Goal: Ask a question: Seek information or help from site administrators or community

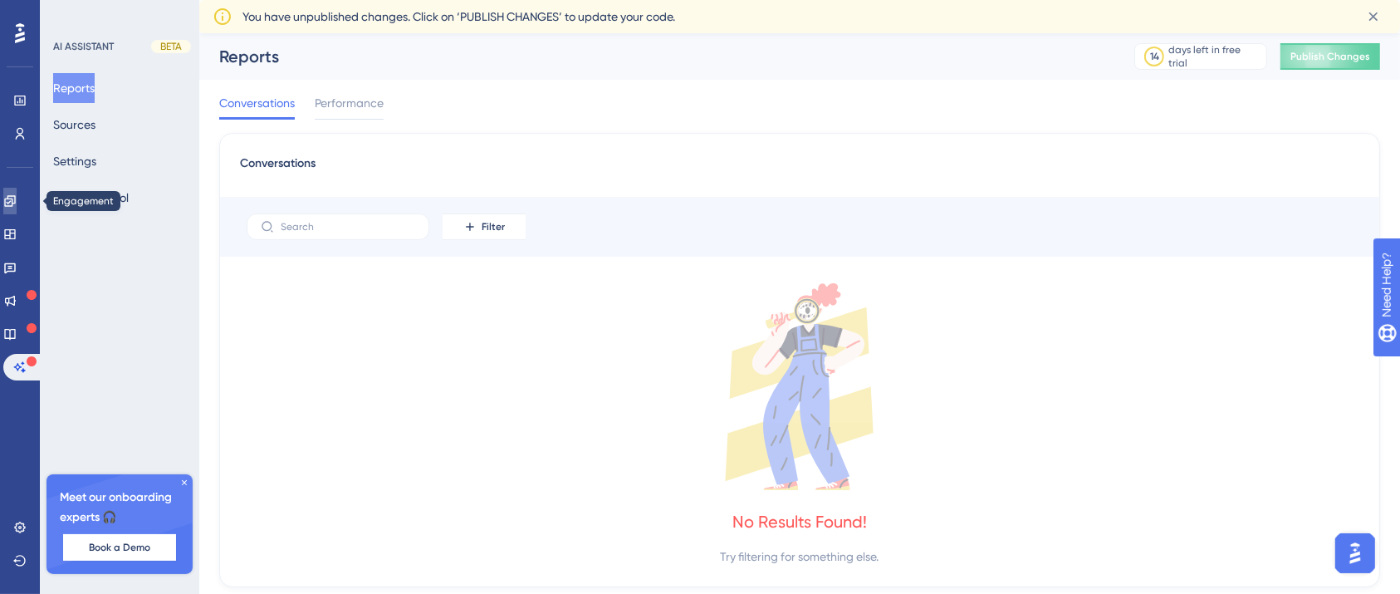
click at [17, 203] on link at bounding box center [9, 201] width 13 height 27
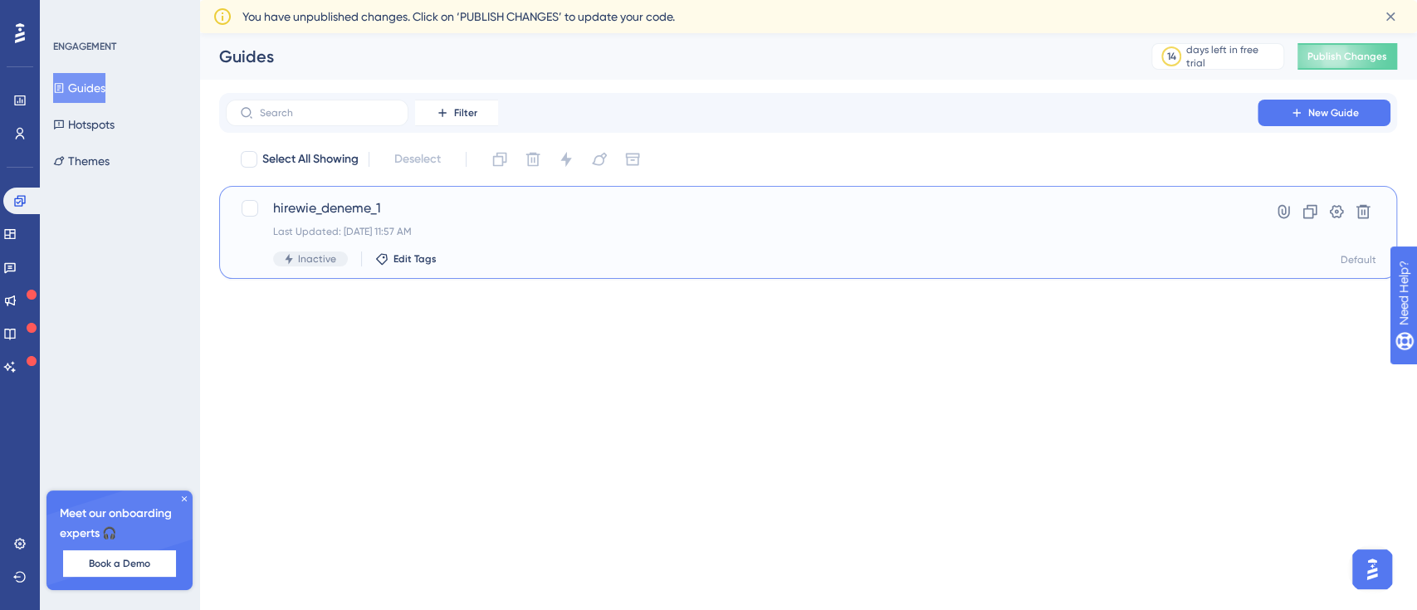
click at [1131, 209] on span "hirewie_deneme_1" at bounding box center [741, 208] width 937 height 20
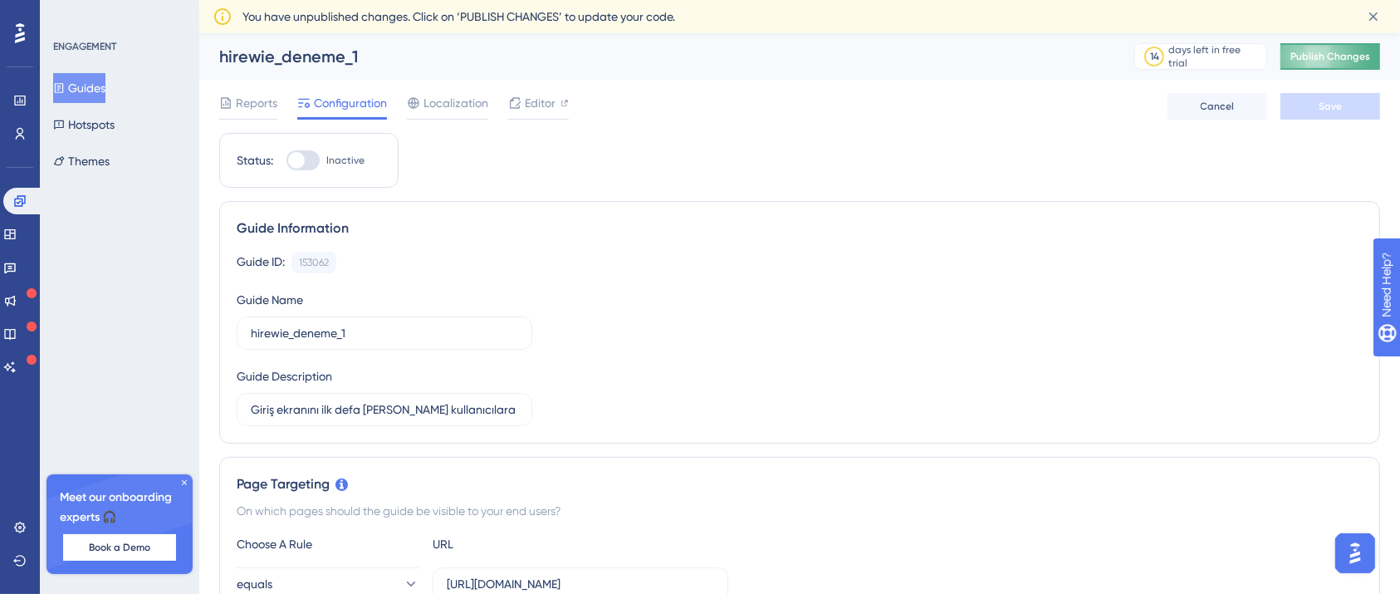
click at [1355, 55] on span "Publish Changes" at bounding box center [1330, 56] width 80 height 13
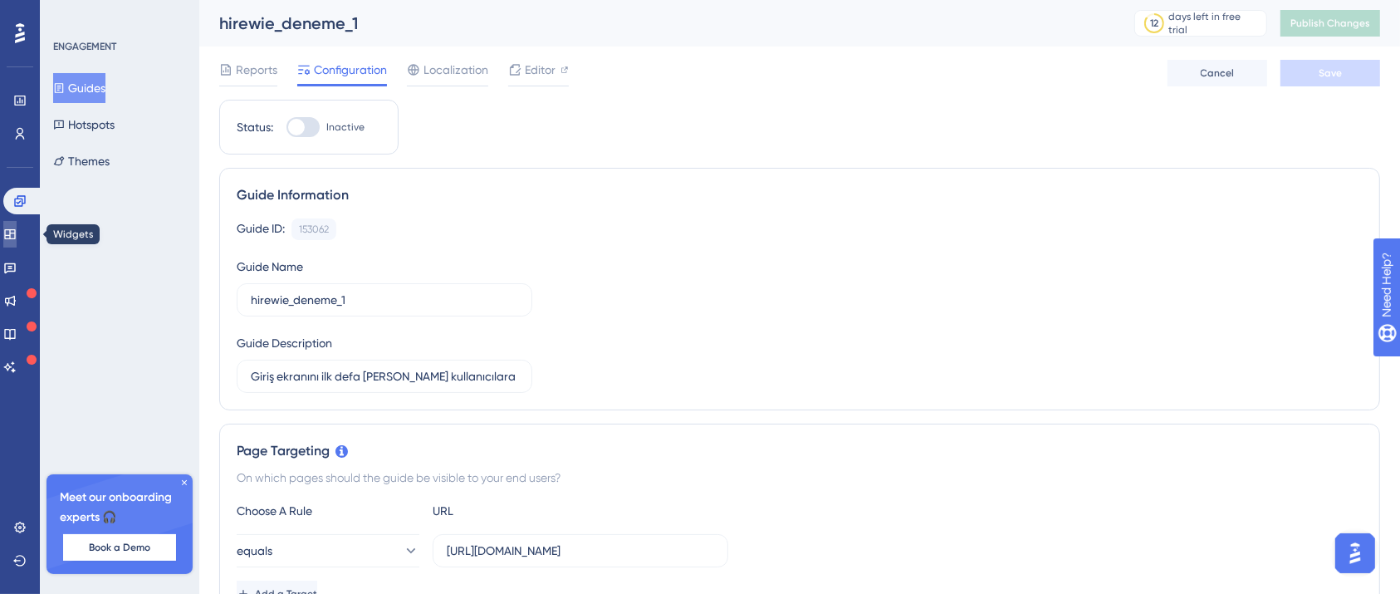
click at [15, 231] on icon at bounding box center [9, 234] width 11 height 10
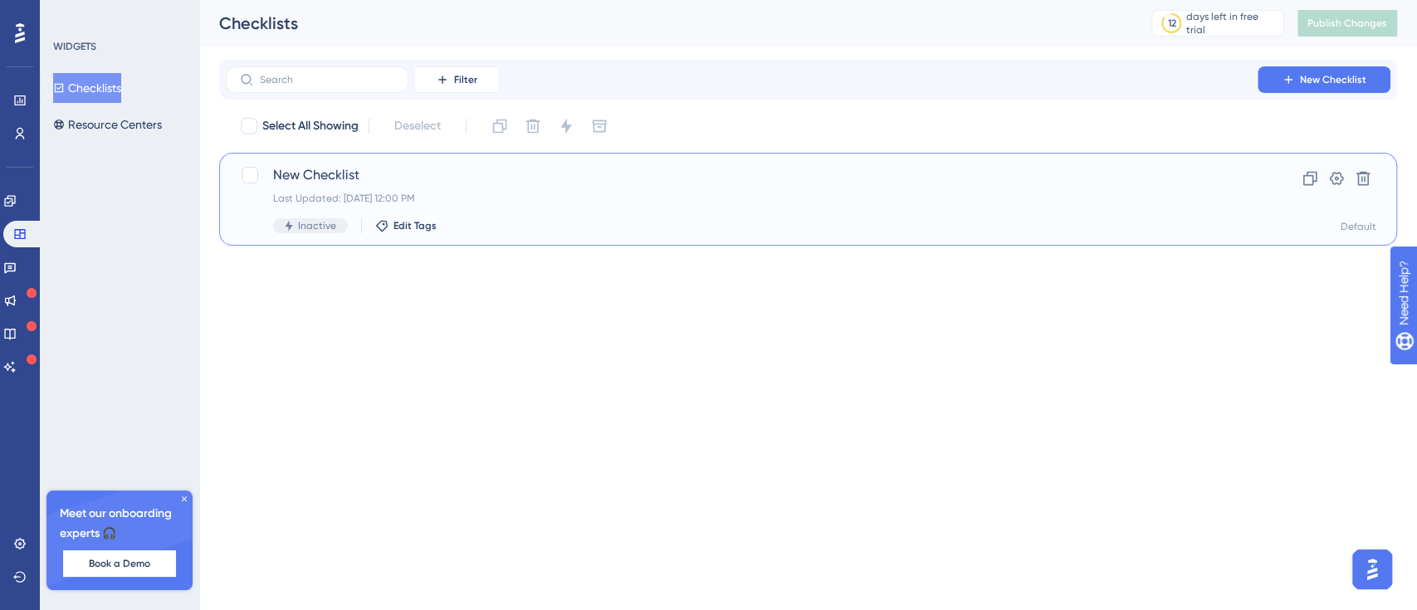
click at [983, 183] on span "New Checklist" at bounding box center [741, 175] width 937 height 20
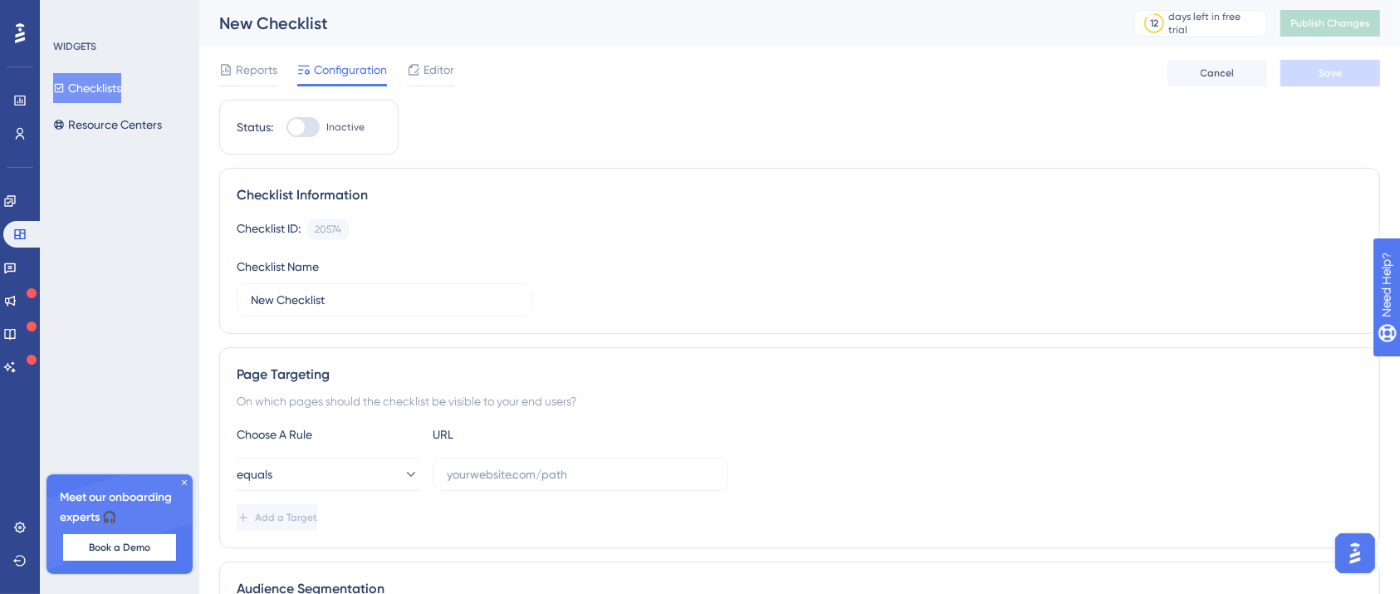
click at [316, 120] on div at bounding box center [302, 127] width 33 height 20
click at [286, 127] on input "Inactive" at bounding box center [286, 127] width 1 height 1
checkbox input "false"
click at [17, 203] on icon at bounding box center [9, 200] width 13 height 13
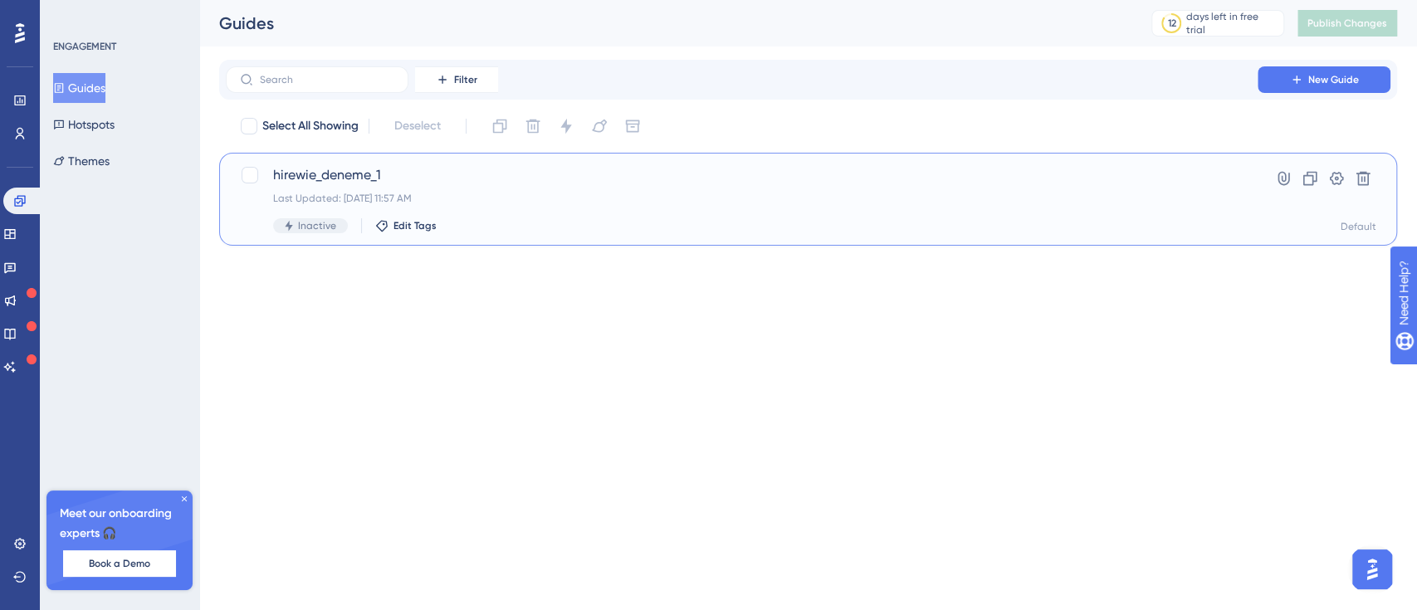
click at [594, 184] on span "hirewie_deneme_1" at bounding box center [741, 175] width 937 height 20
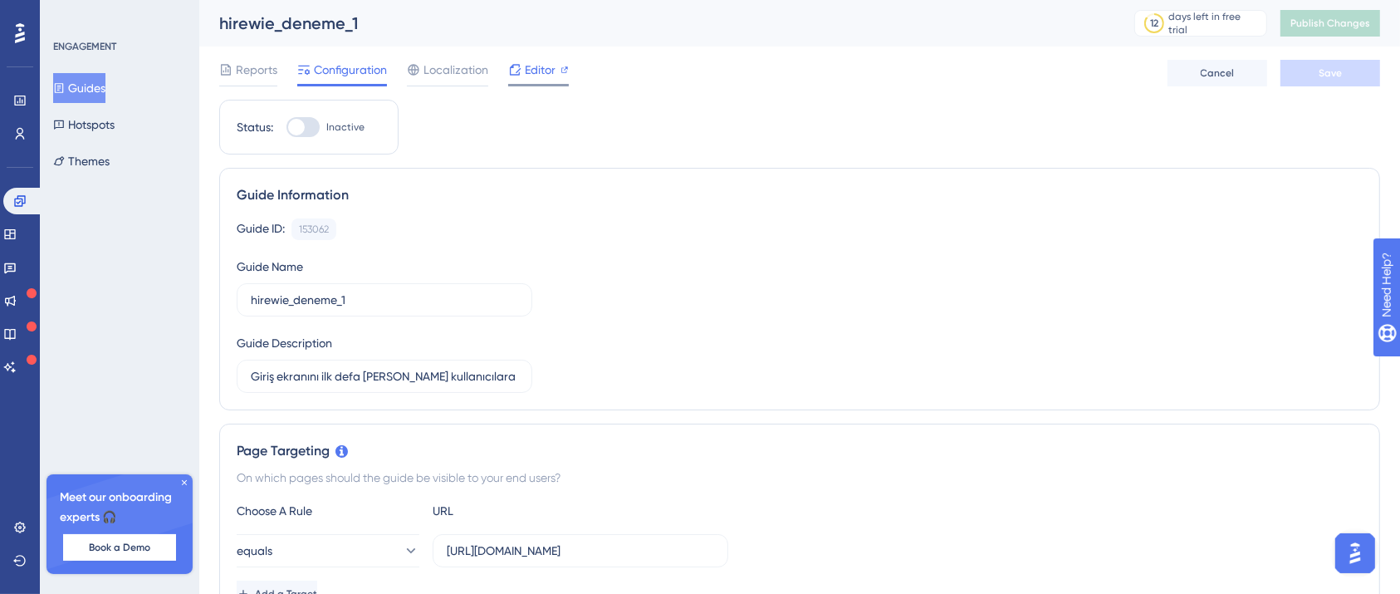
click at [531, 69] on span "Editor" at bounding box center [540, 70] width 31 height 20
click at [720, 284] on div "Guide ID: 153062 Copy Guide Name hirewie_deneme_1 Guide Description Giriş ekran…" at bounding box center [800, 305] width 1126 height 174
click at [17, 360] on icon at bounding box center [9, 366] width 13 height 13
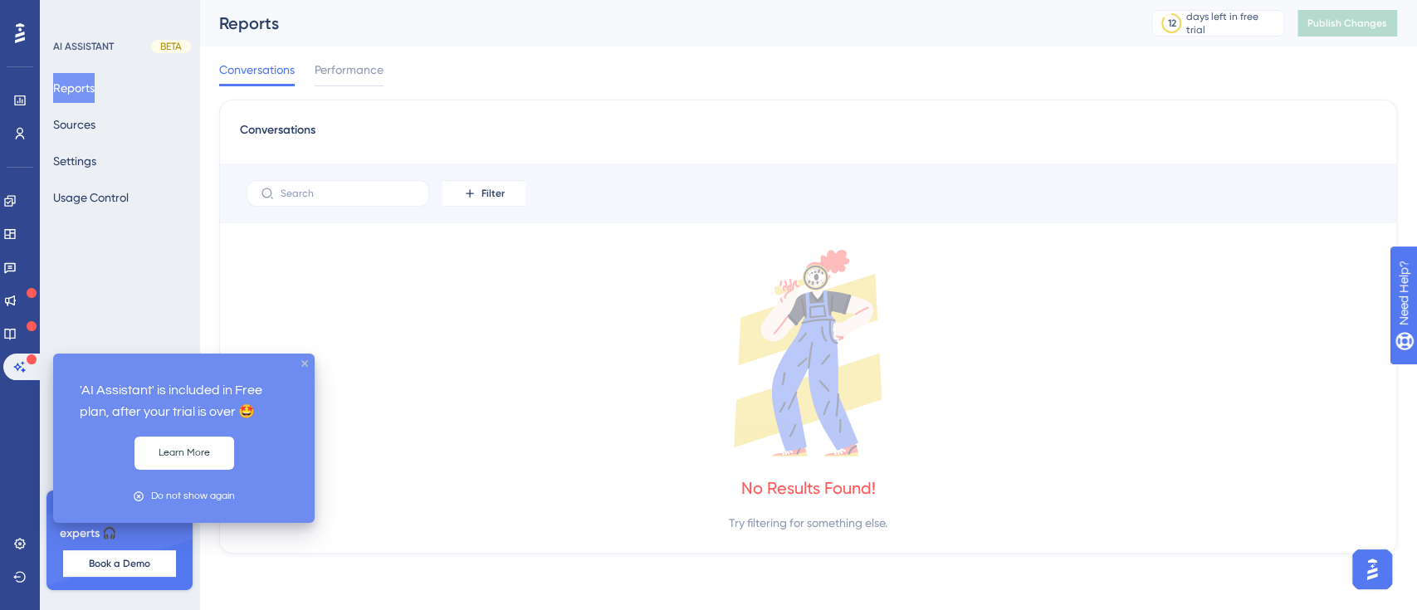
click at [306, 365] on icon "close tooltip" at bounding box center [304, 363] width 7 height 7
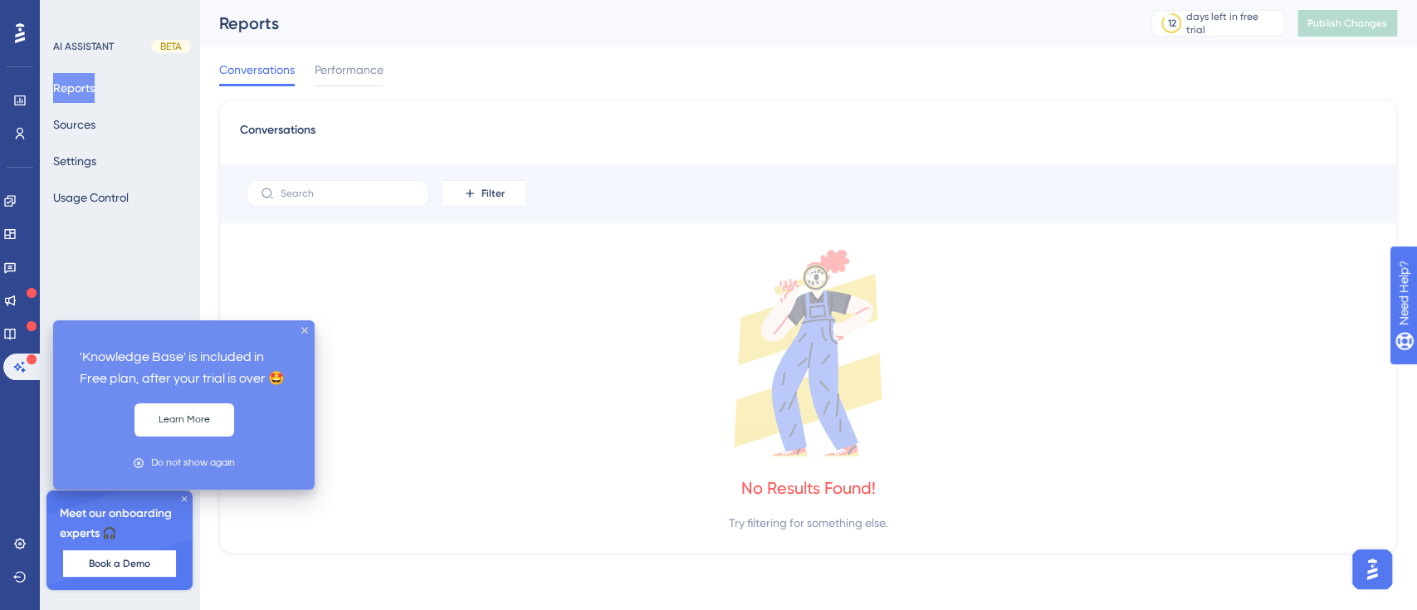
click at [27, 330] on icon at bounding box center [32, 326] width 10 height 10
click at [17, 330] on icon at bounding box center [9, 333] width 13 height 13
click at [17, 331] on icon at bounding box center [9, 333] width 13 height 13
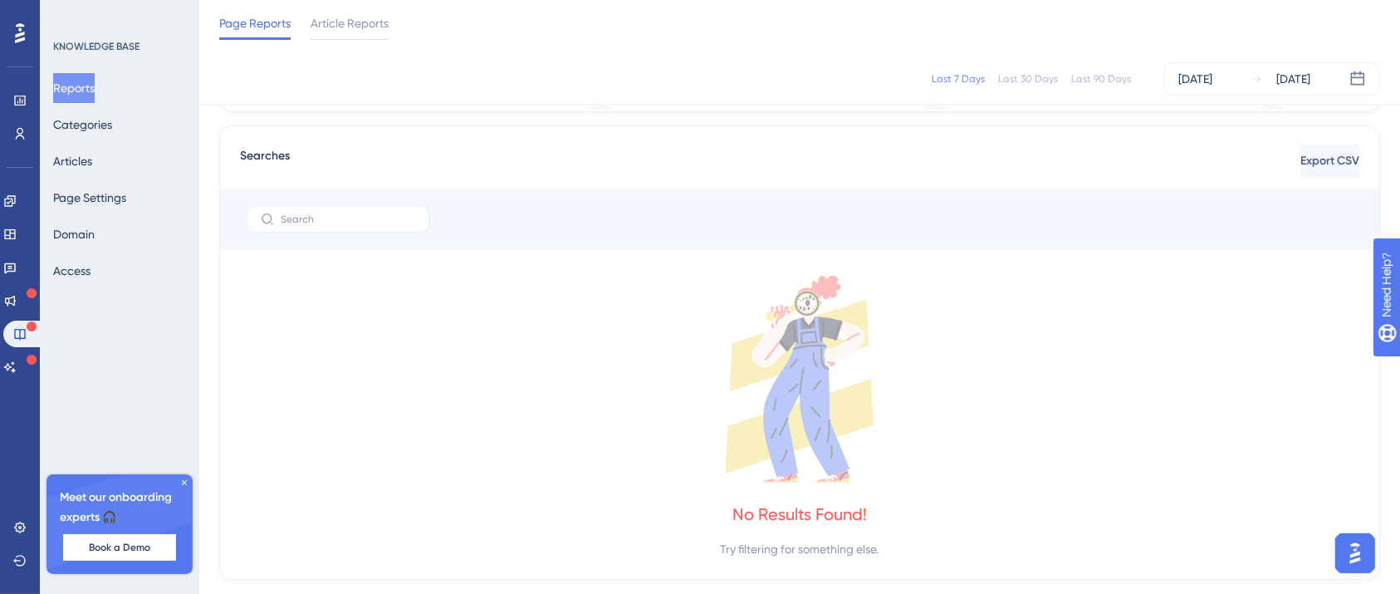
scroll to position [110, 0]
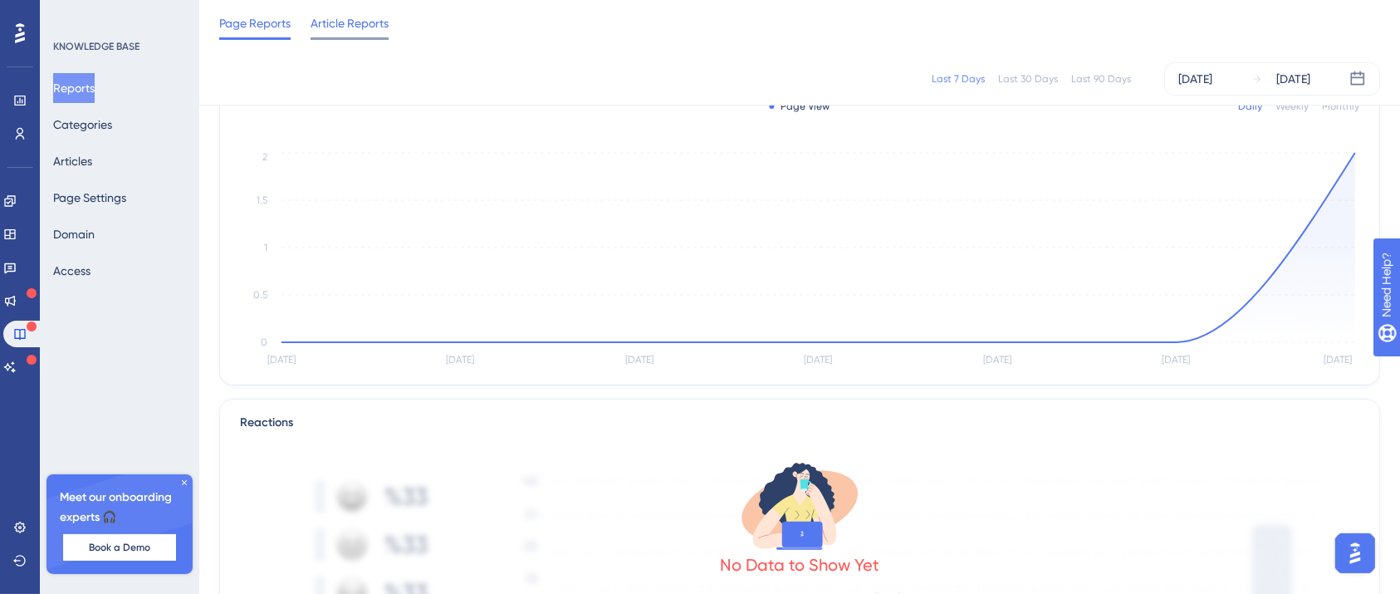
click at [354, 20] on span "Article Reports" at bounding box center [350, 23] width 78 height 20
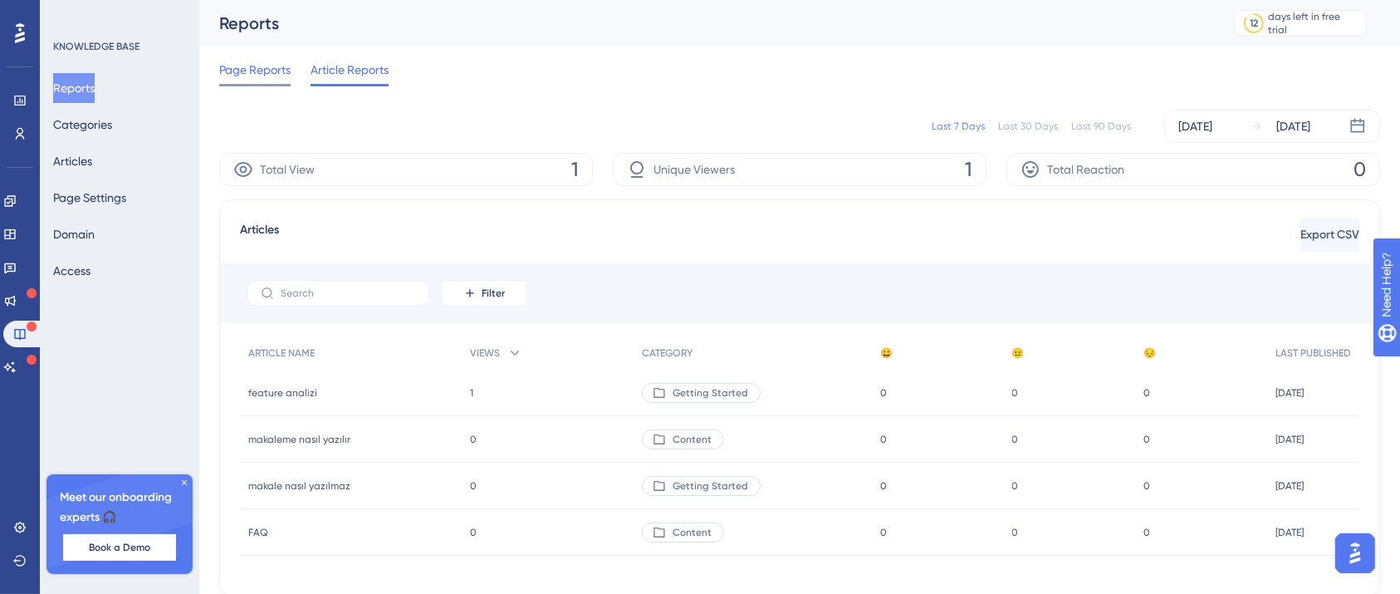
click at [271, 75] on span "Page Reports" at bounding box center [254, 70] width 71 height 20
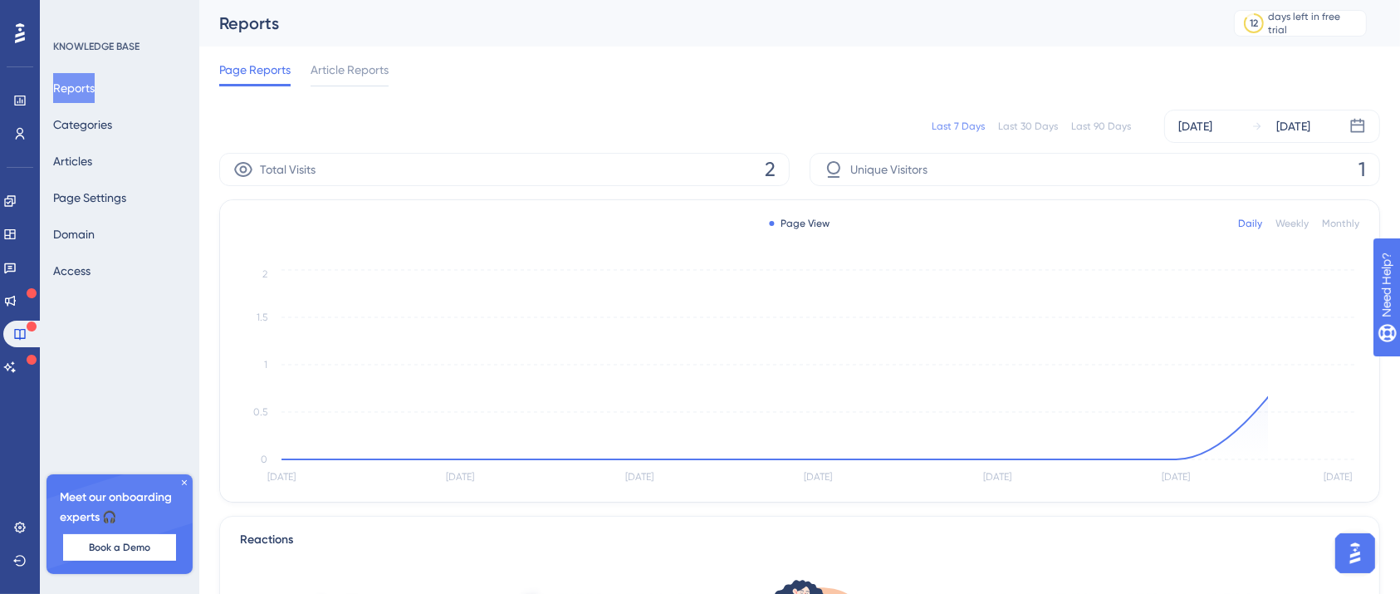
scroll to position [421, 0]
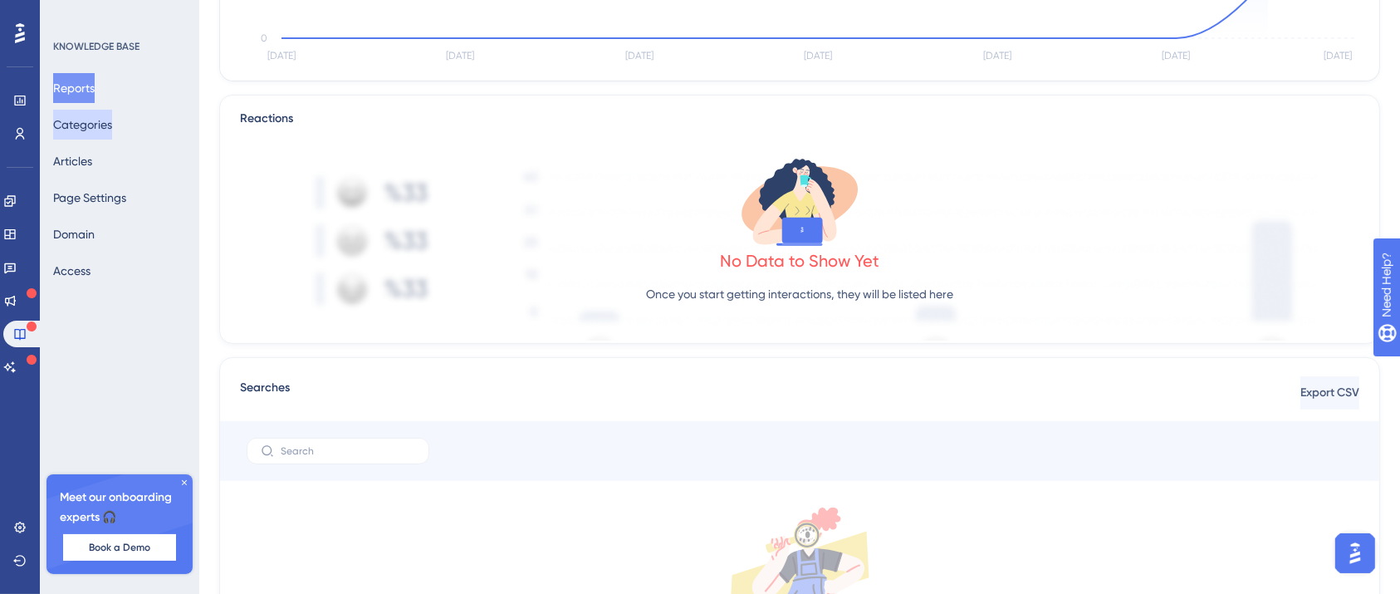
click at [98, 114] on button "Categories" at bounding box center [82, 125] width 59 height 30
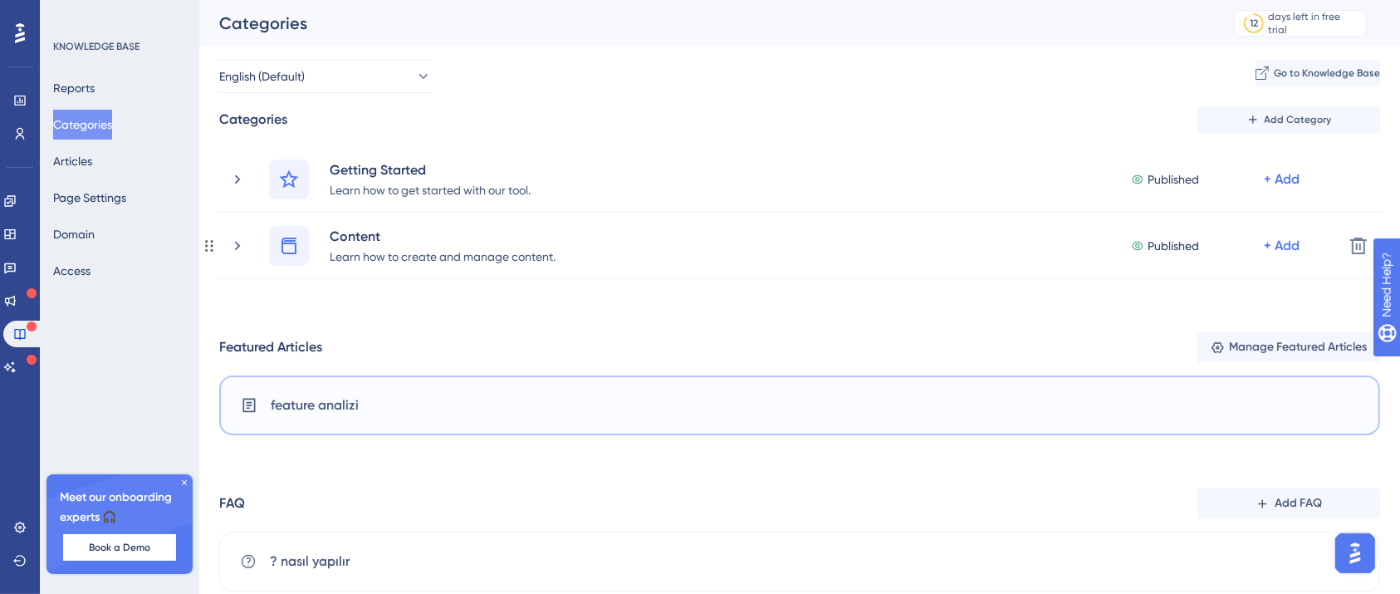
scroll to position [51, 0]
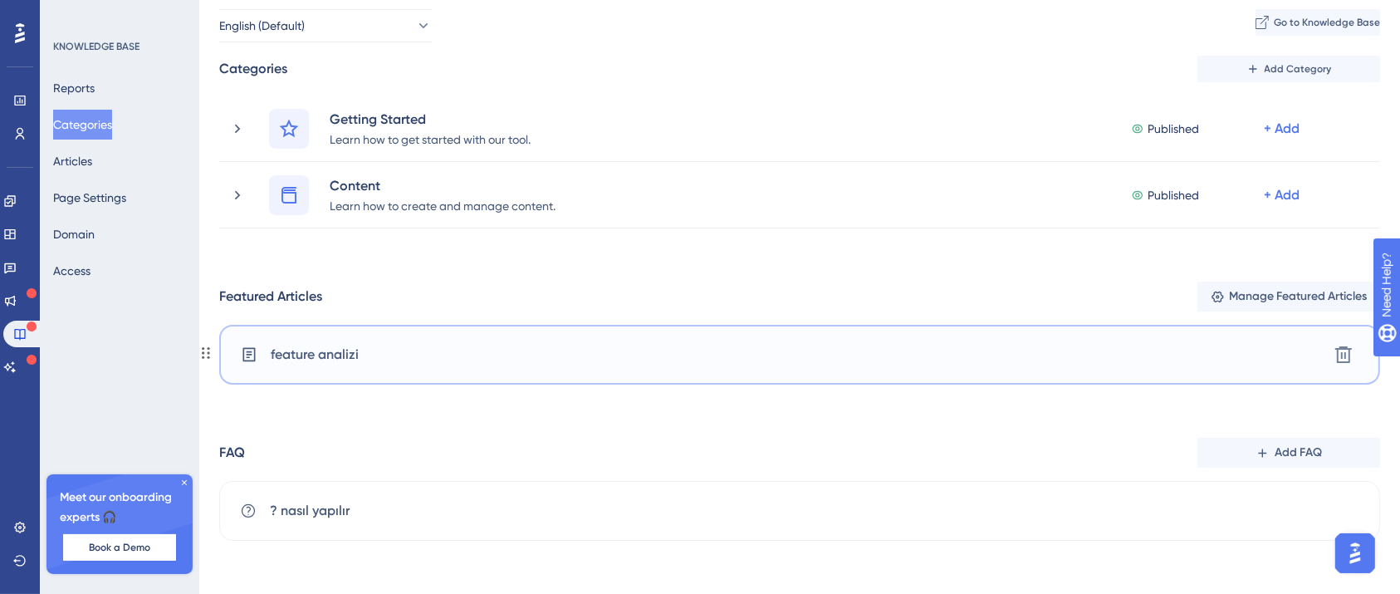
click at [541, 379] on div "feature analizi Delete" at bounding box center [799, 355] width 1161 height 60
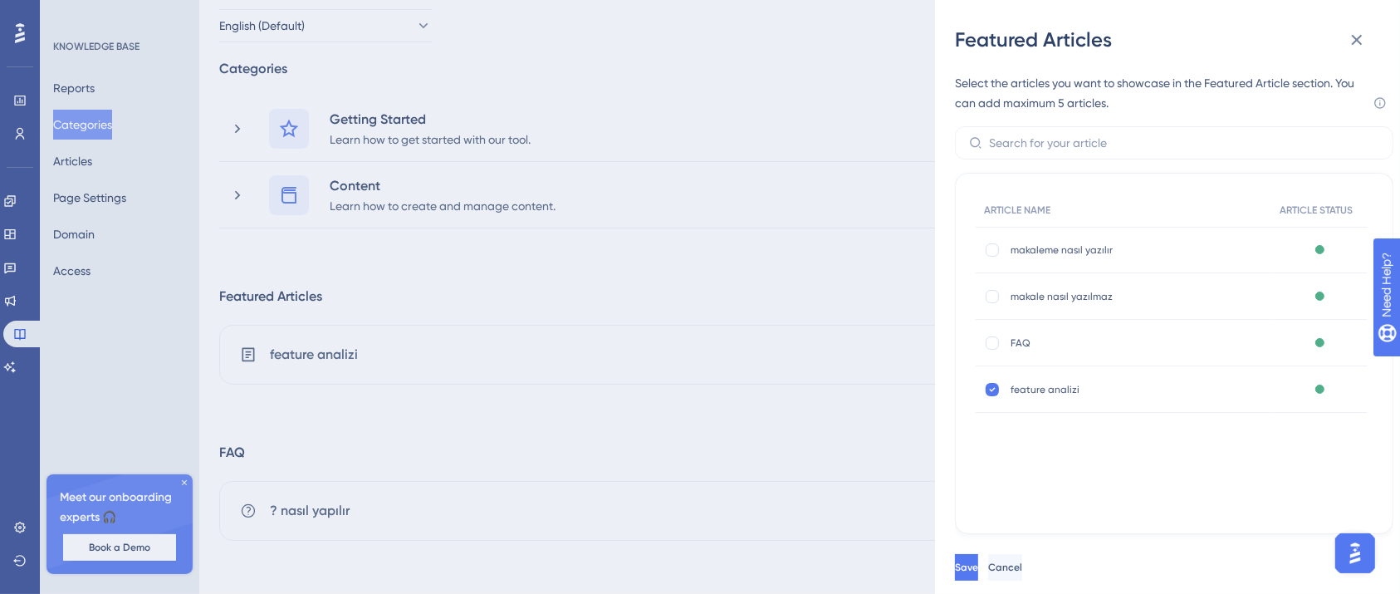
click at [355, 236] on div "Featured Articles Select the articles you want to showcase in the Featured Arti…" at bounding box center [700, 297] width 1400 height 594
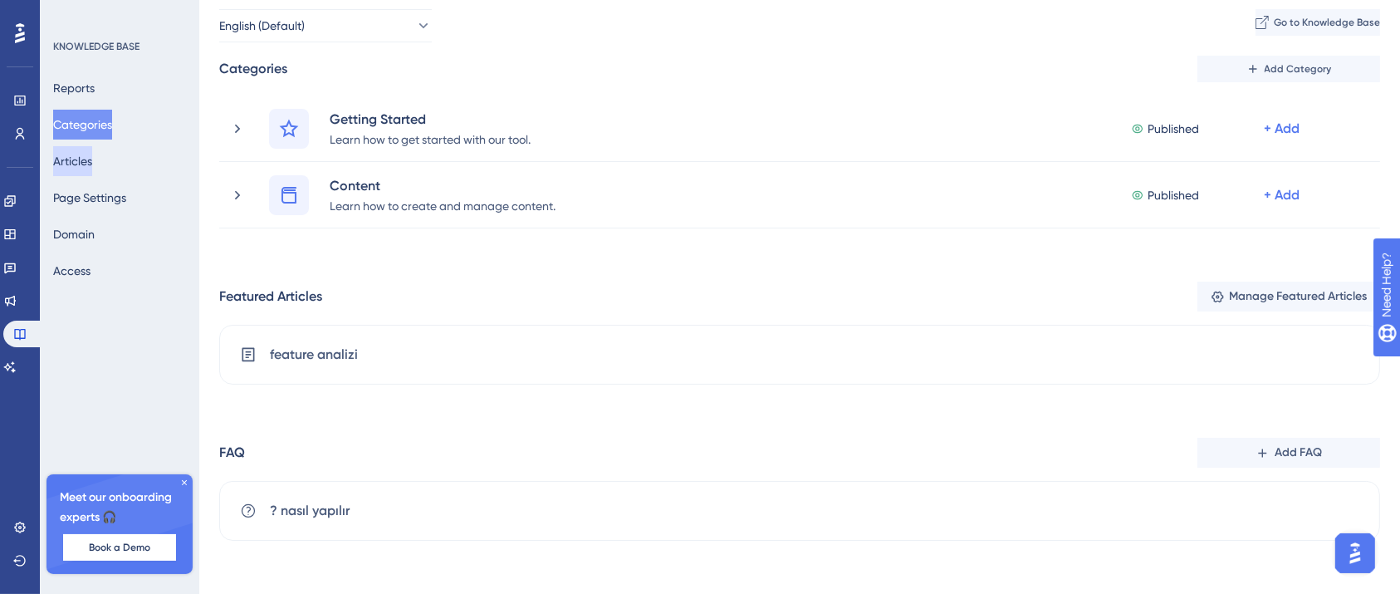
click at [74, 151] on button "Articles" at bounding box center [72, 161] width 39 height 30
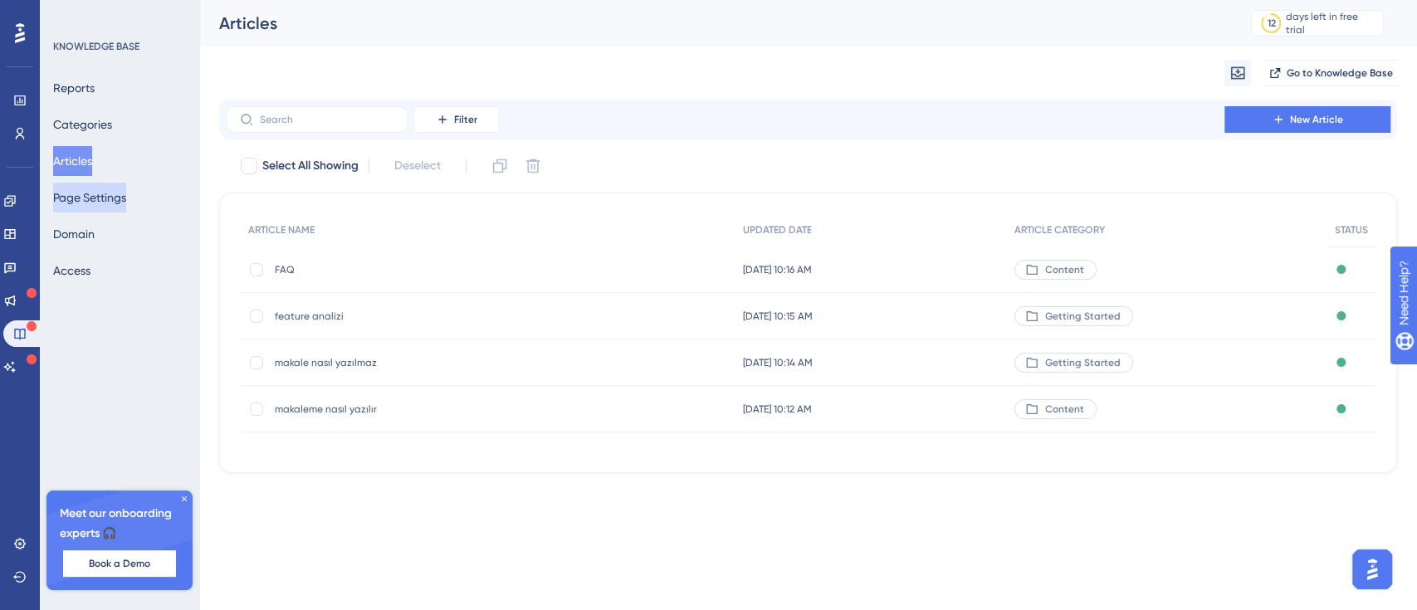
click at [84, 199] on button "Page Settings" at bounding box center [89, 198] width 73 height 30
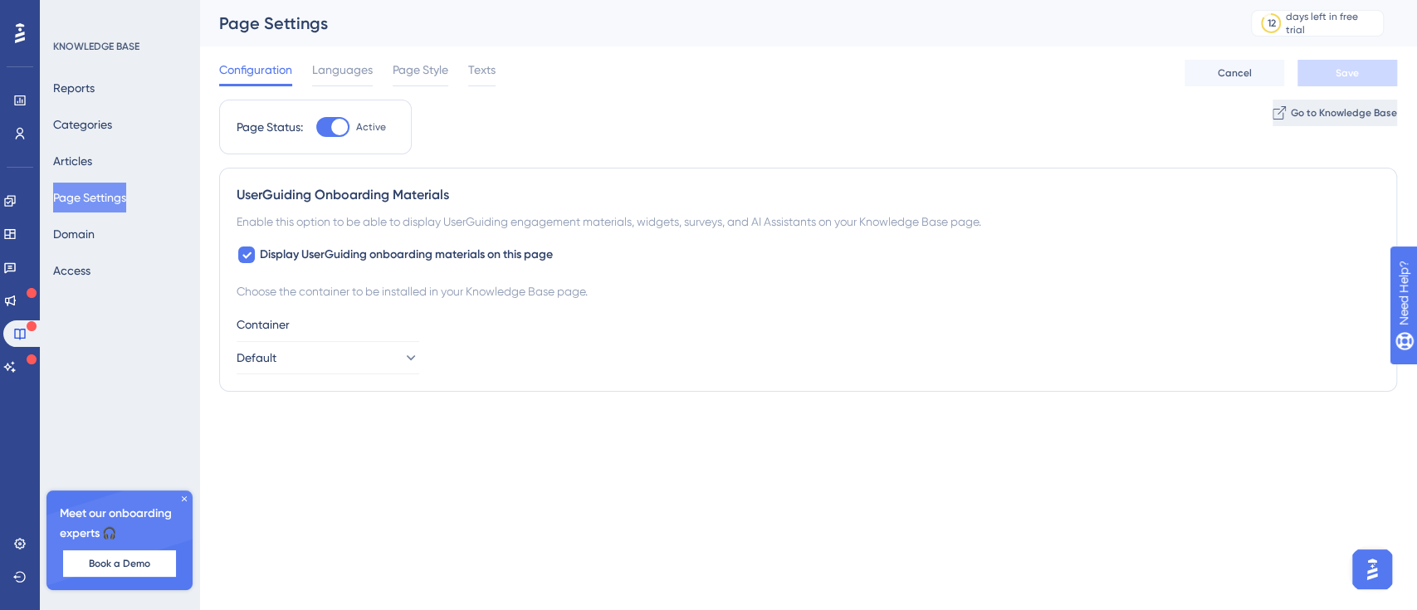
click at [1348, 116] on span "Go to Knowledge Base" at bounding box center [1344, 112] width 106 height 13
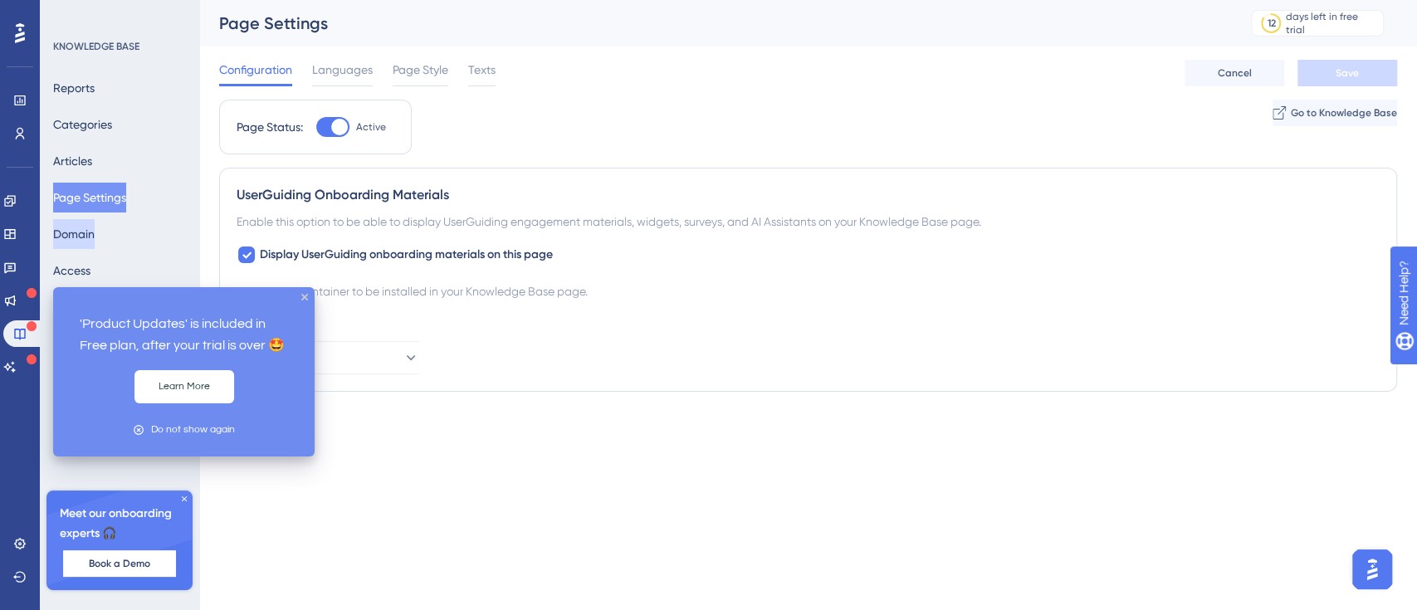
click at [76, 232] on button "Domain" at bounding box center [74, 234] width 42 height 30
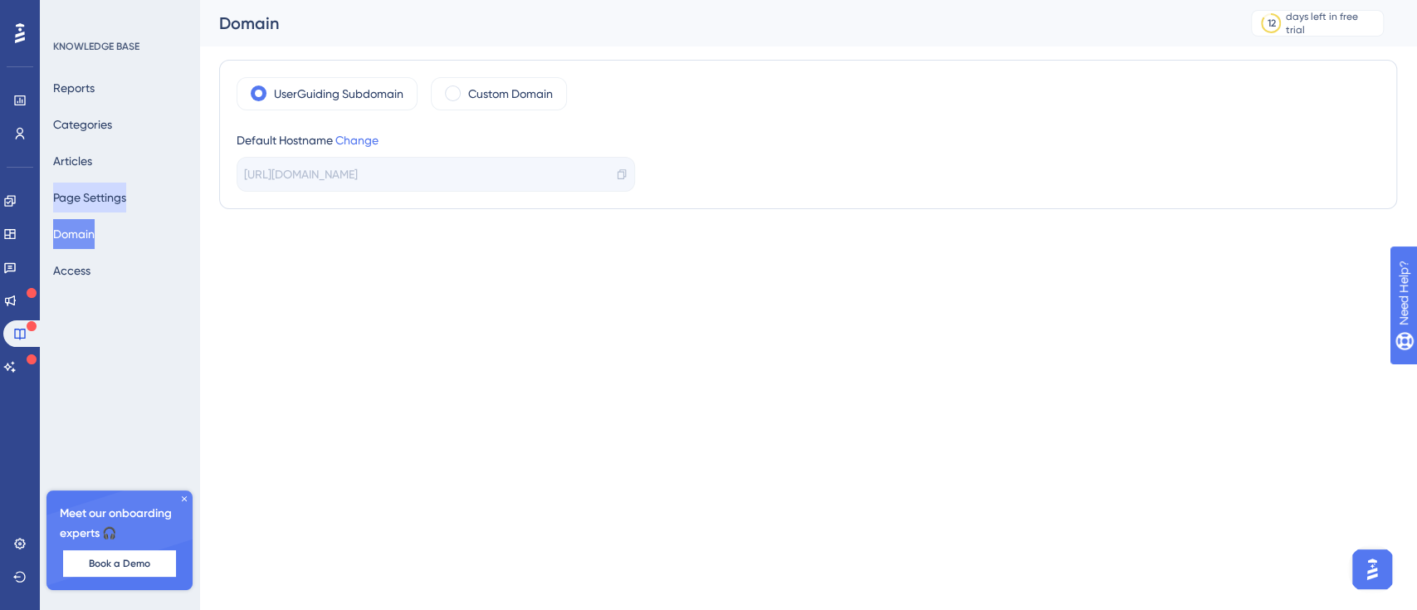
click at [100, 202] on button "Page Settings" at bounding box center [89, 198] width 73 height 30
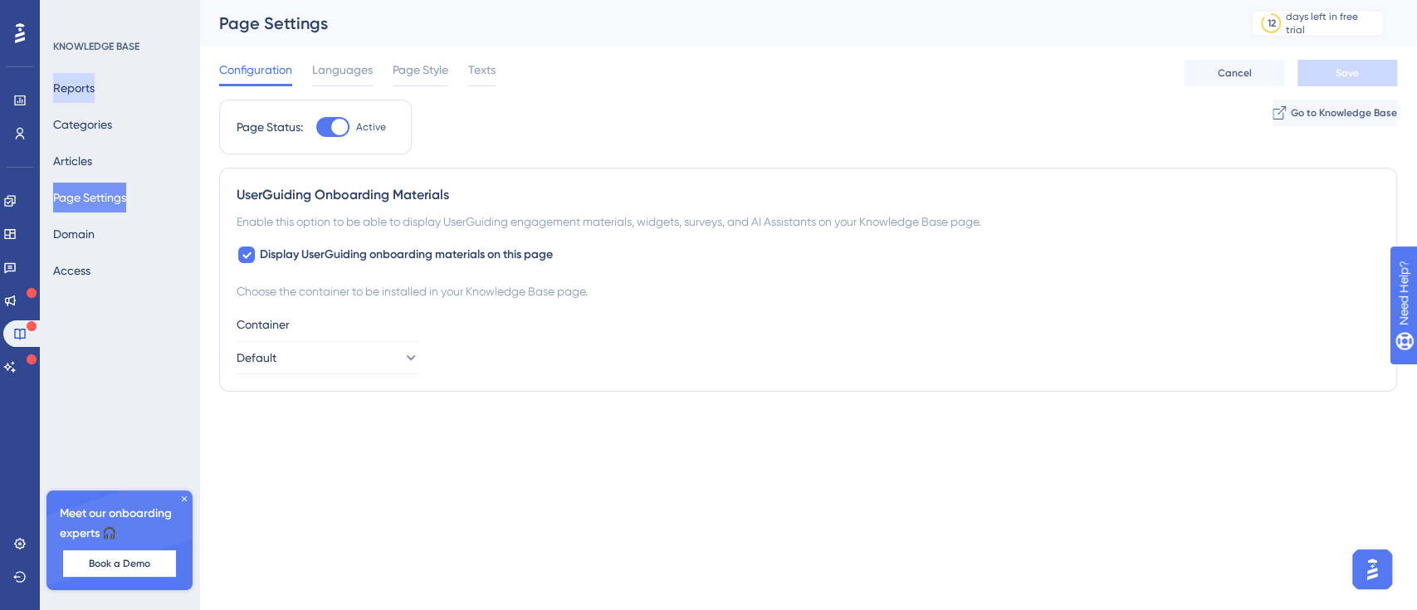
click at [82, 75] on button "Reports" at bounding box center [74, 88] width 42 height 30
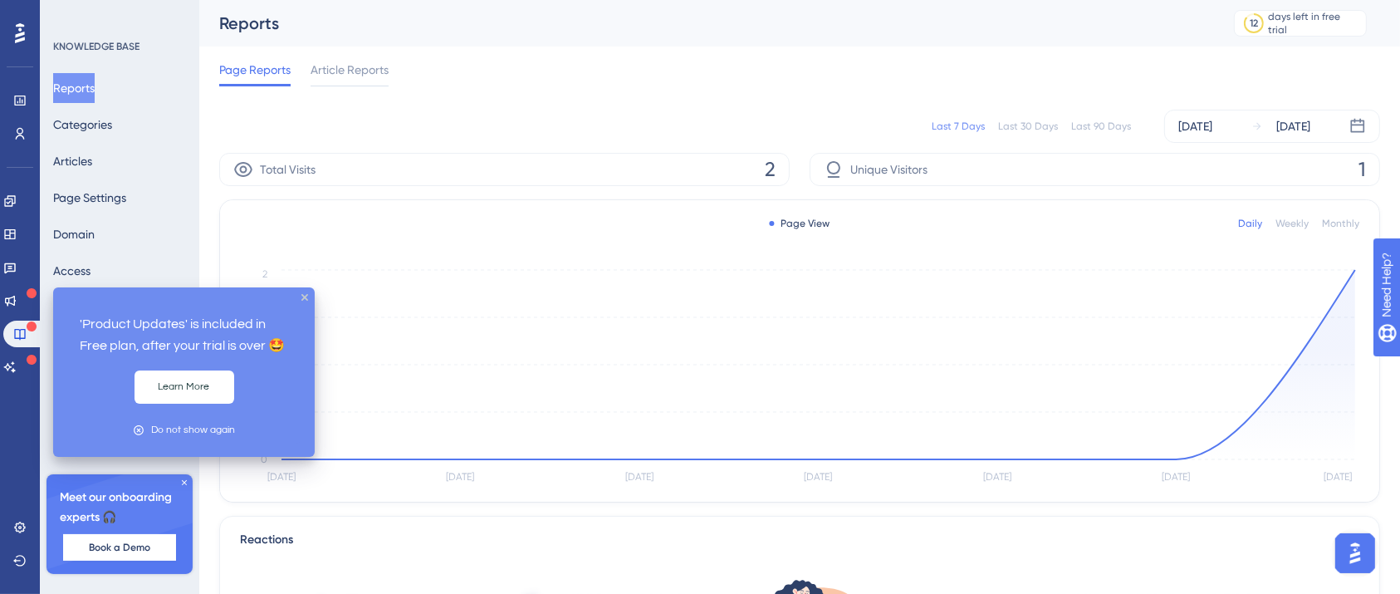
click at [27, 296] on icon at bounding box center [32, 293] width 10 height 10
click at [17, 301] on icon at bounding box center [9, 300] width 13 height 13
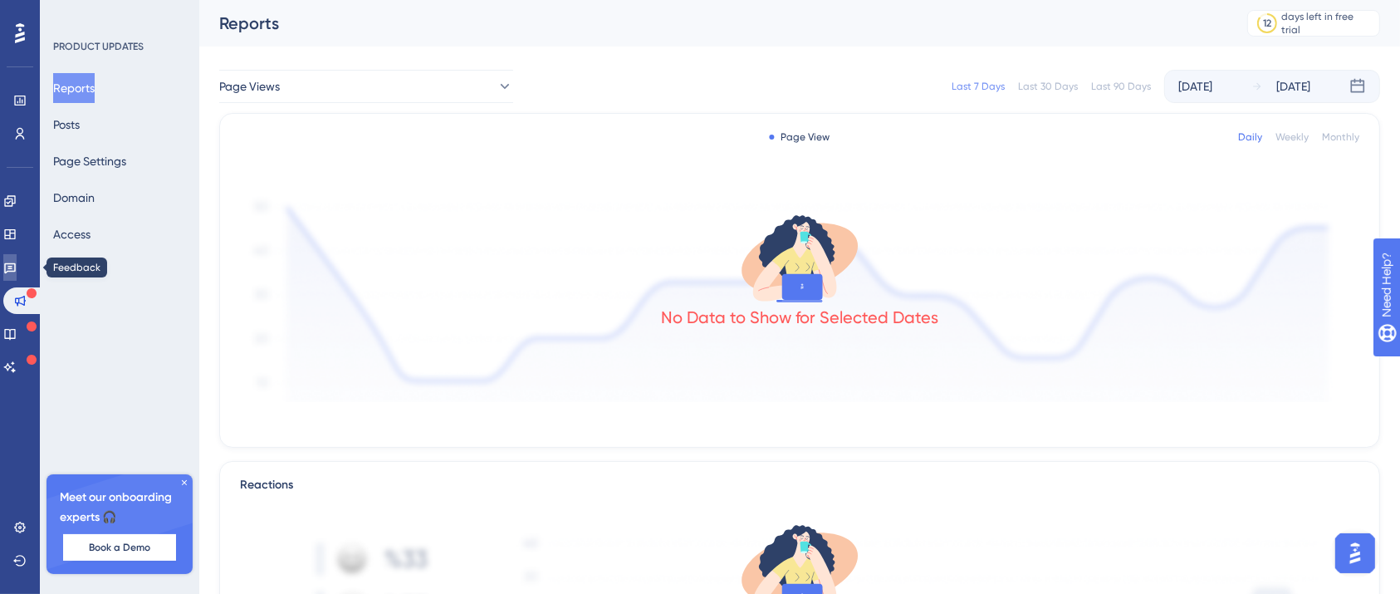
click at [17, 264] on icon at bounding box center [9, 267] width 13 height 13
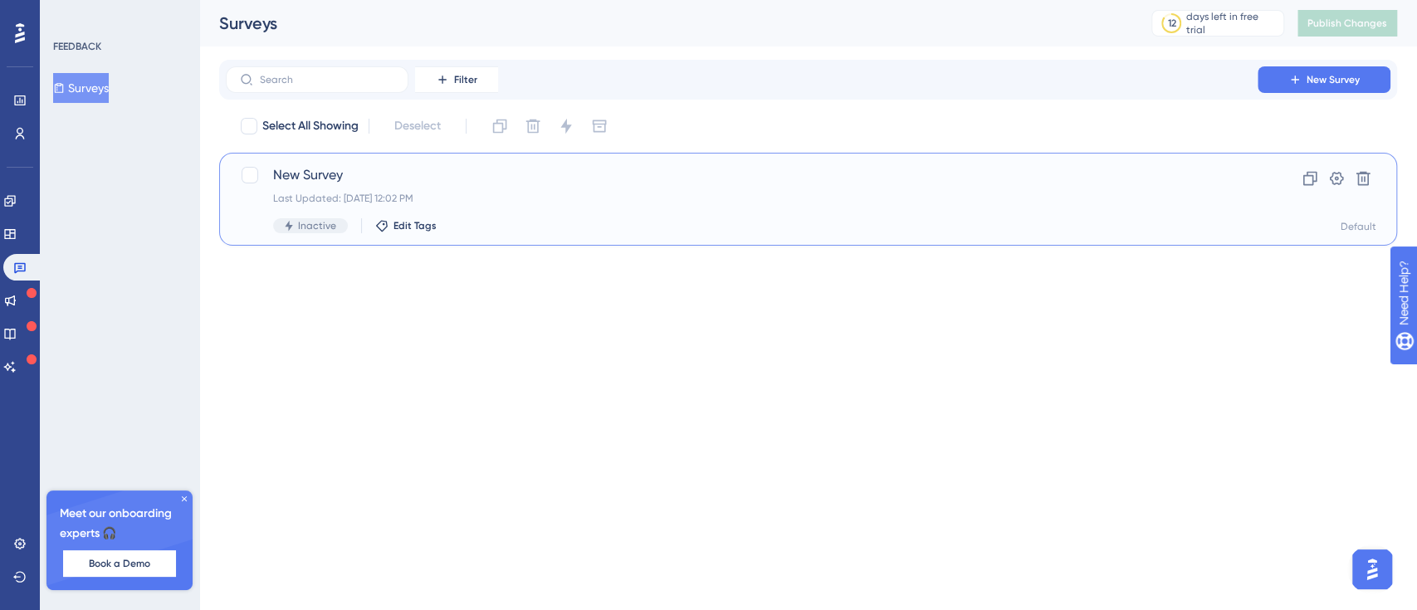
click at [528, 193] on div "Last Updated: Sep 30 2025, 12:02 PM" at bounding box center [741, 198] width 937 height 13
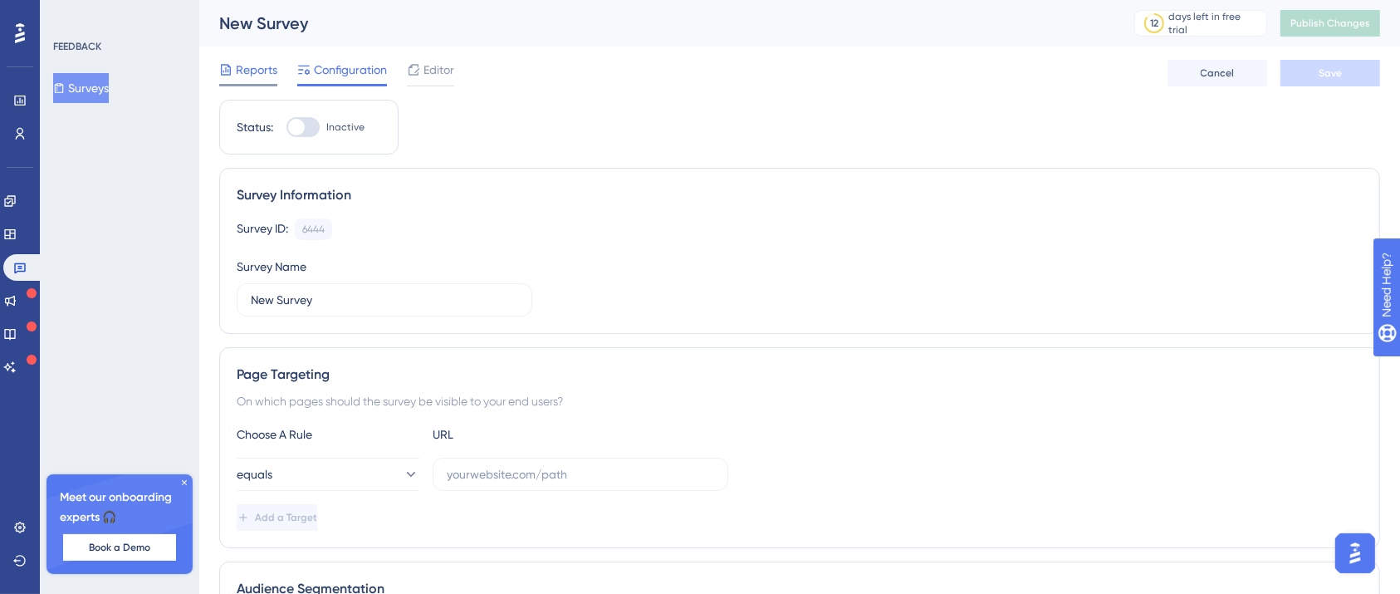
click at [246, 81] on div "Reports" at bounding box center [248, 73] width 58 height 27
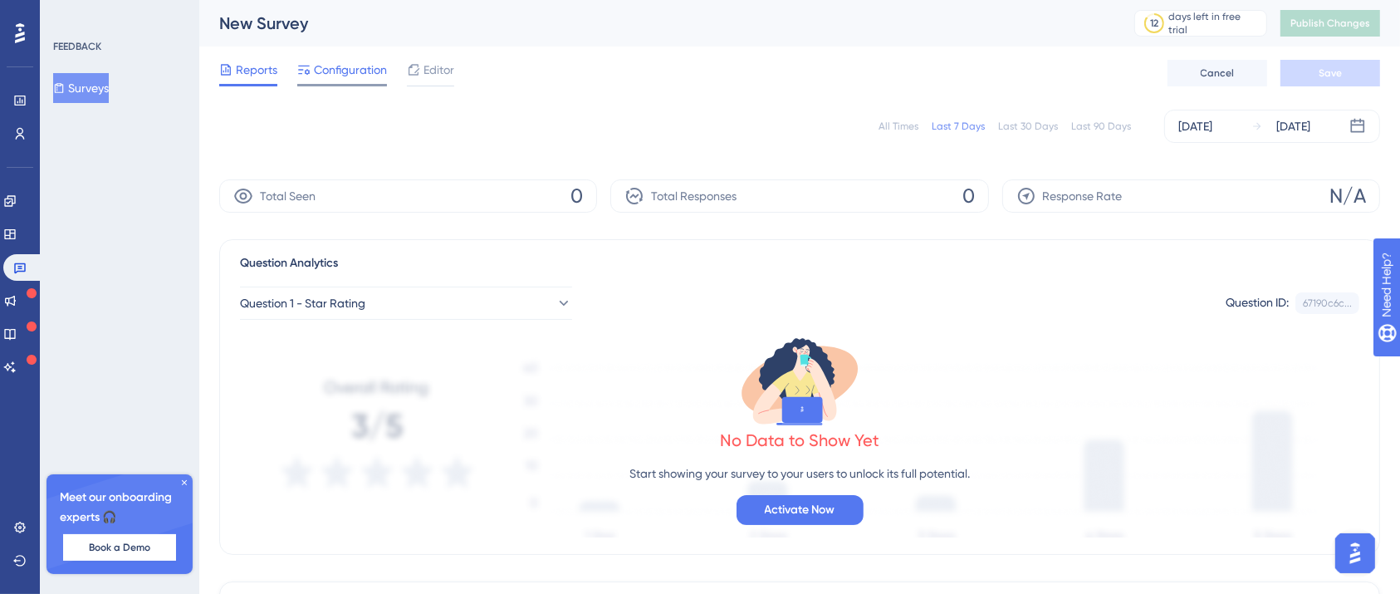
click at [345, 83] on div "Configuration" at bounding box center [342, 73] width 90 height 27
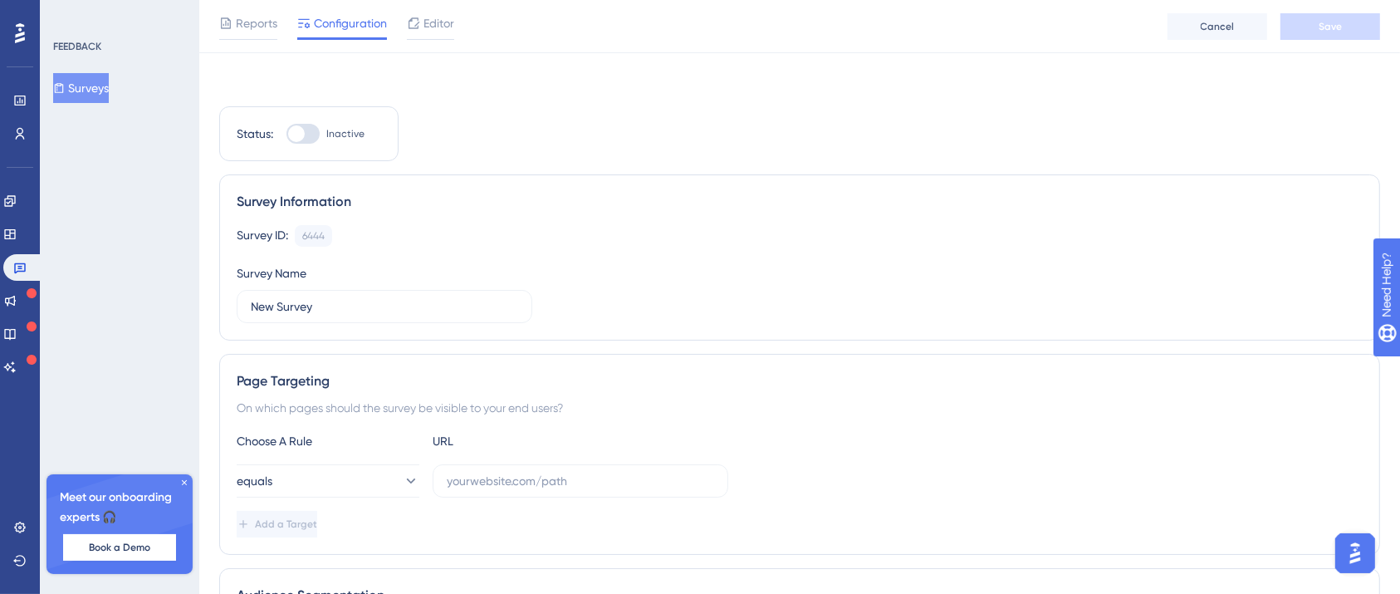
click at [429, 26] on span "Editor" at bounding box center [438, 23] width 31 height 20
click at [425, 0] on html "Performance Users Engagement Widgets Feedback Product Updates Knowledge Base AI…" at bounding box center [700, 0] width 1400 height 0
click at [431, 0] on html "Performance Users Engagement Widgets Feedback Product Updates Knowledge Base AI…" at bounding box center [700, 0] width 1400 height 0
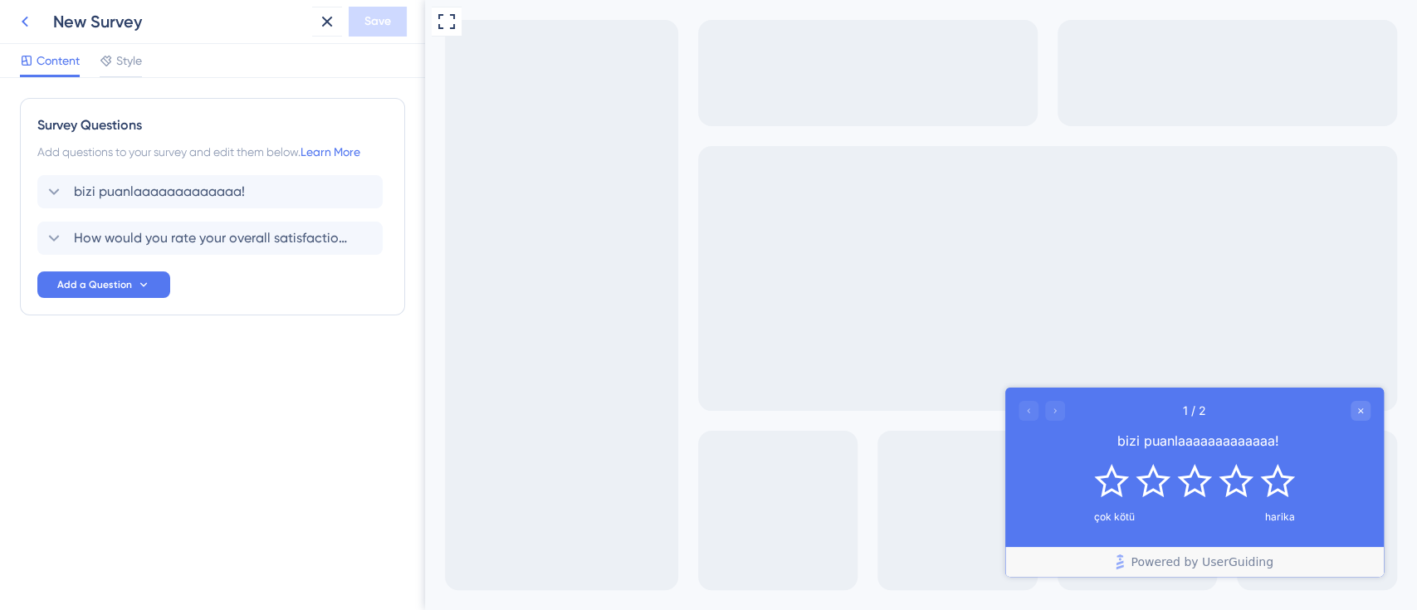
click at [31, 21] on icon at bounding box center [25, 22] width 20 height 20
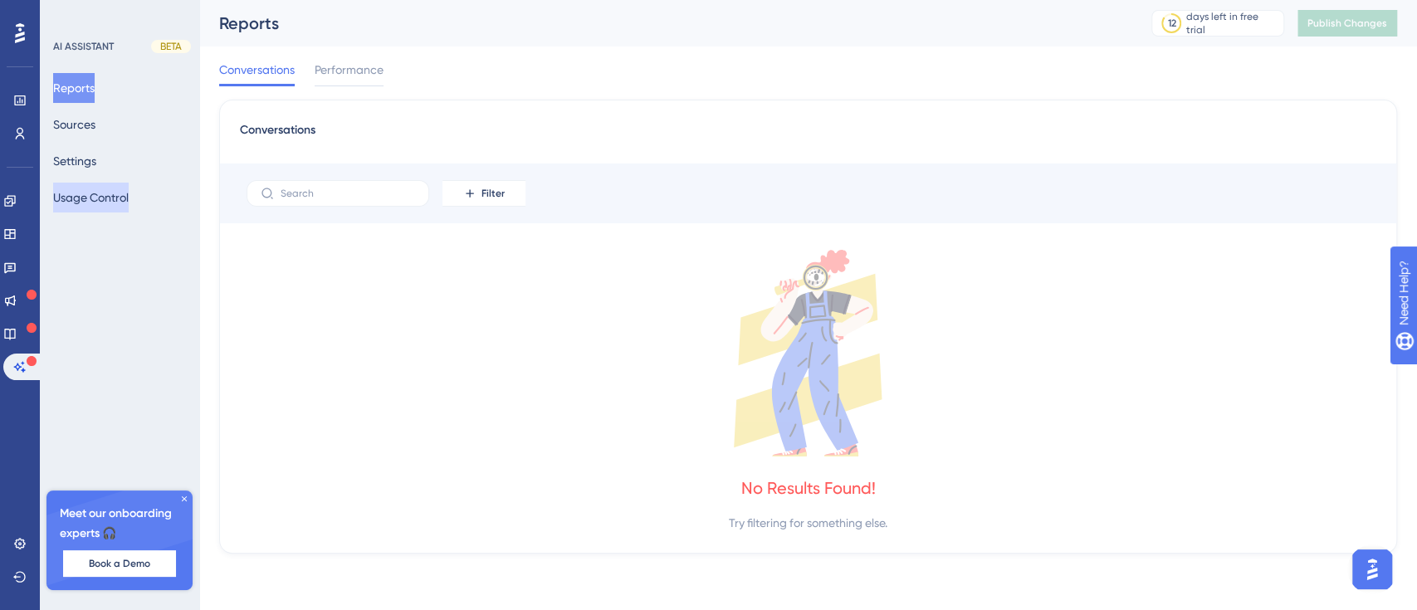
click at [126, 197] on button "Usage Control" at bounding box center [91, 198] width 76 height 30
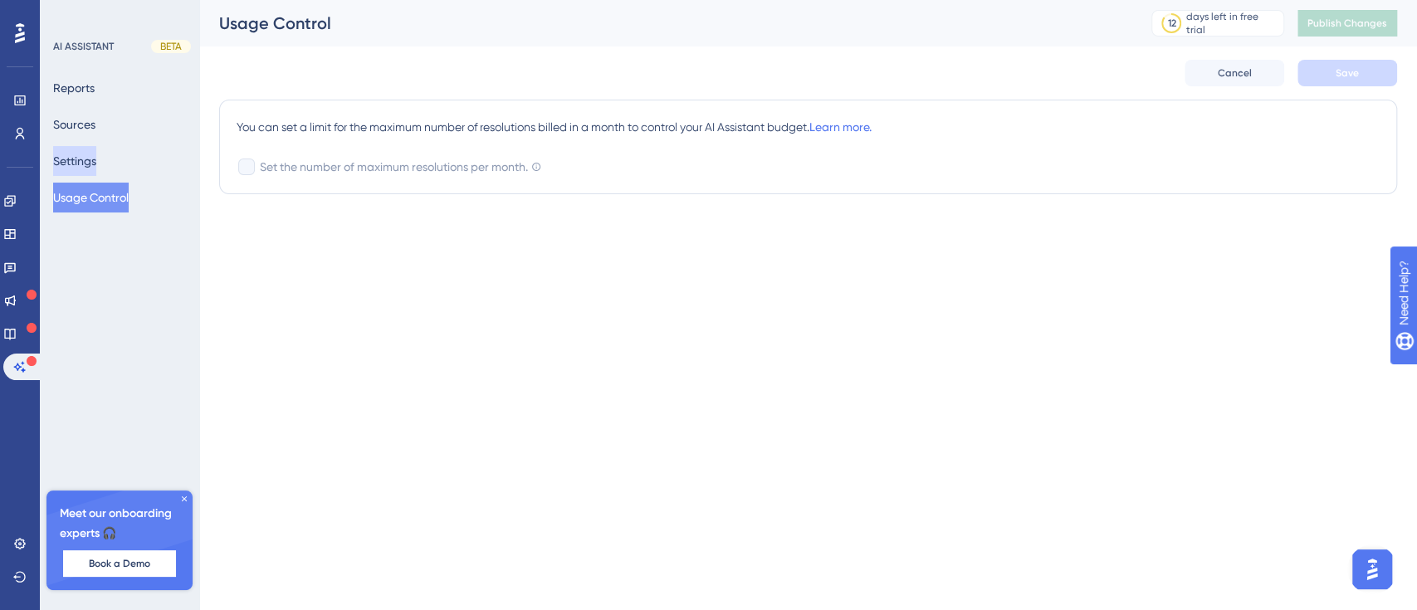
click at [56, 166] on button "Settings" at bounding box center [74, 161] width 43 height 30
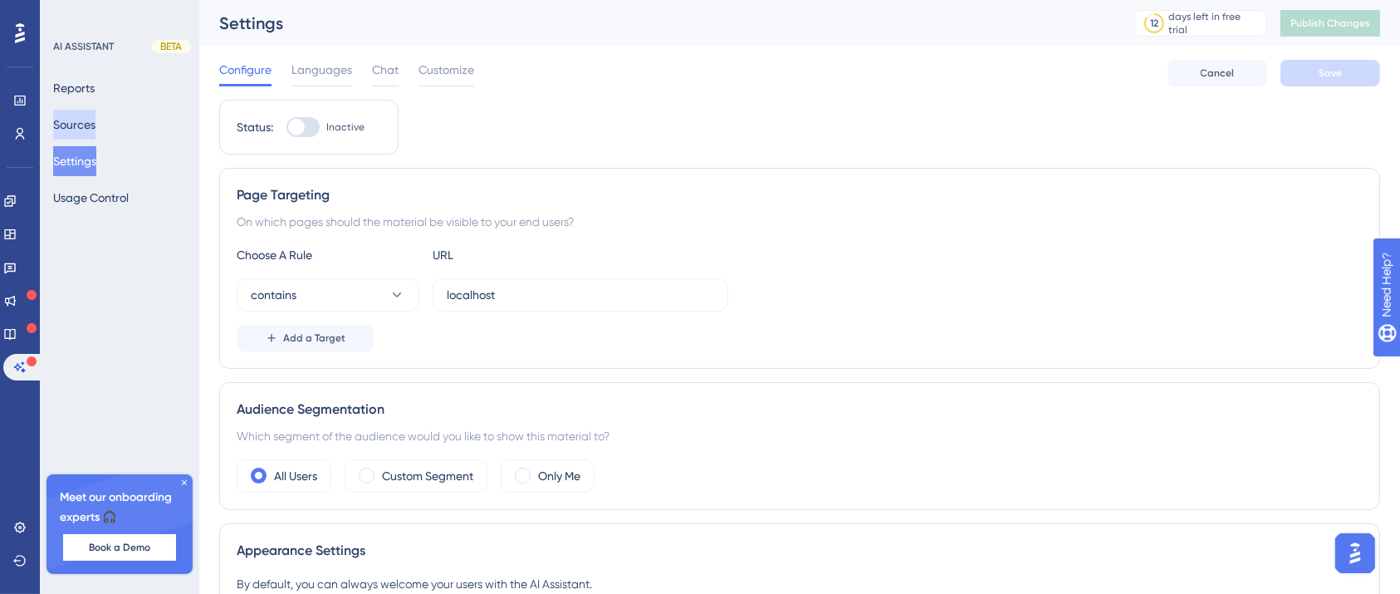
click at [92, 126] on button "Sources" at bounding box center [74, 125] width 42 height 30
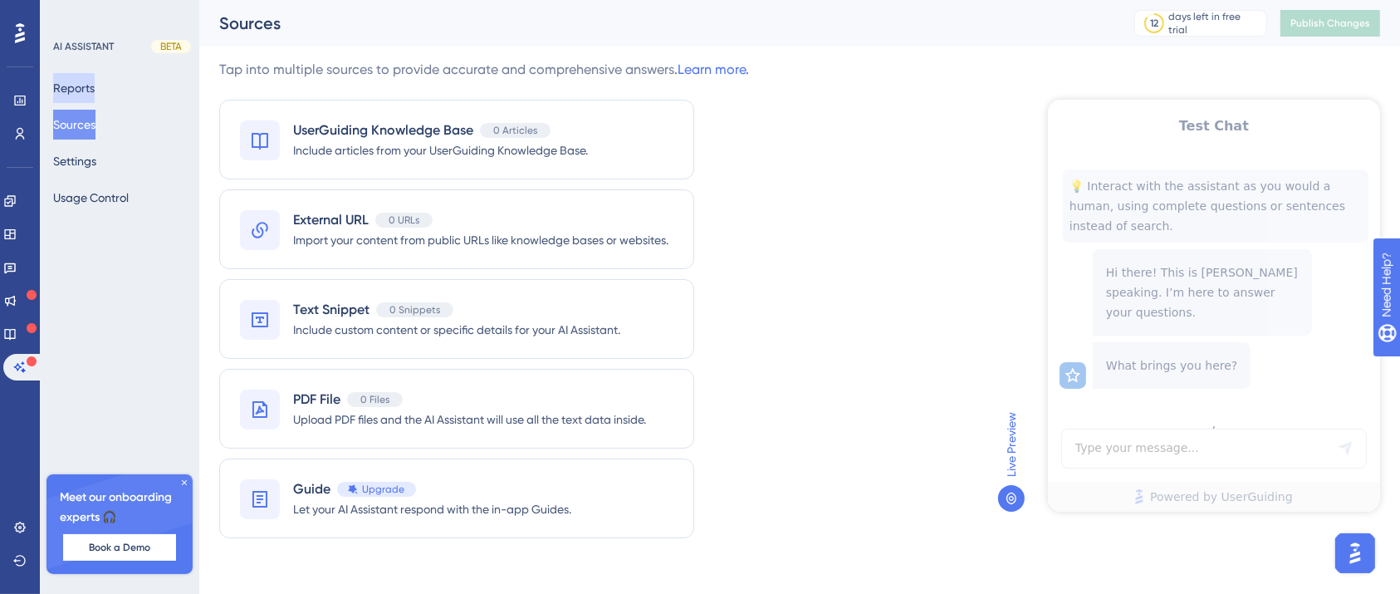
click at [95, 89] on button "Reports" at bounding box center [74, 88] width 42 height 30
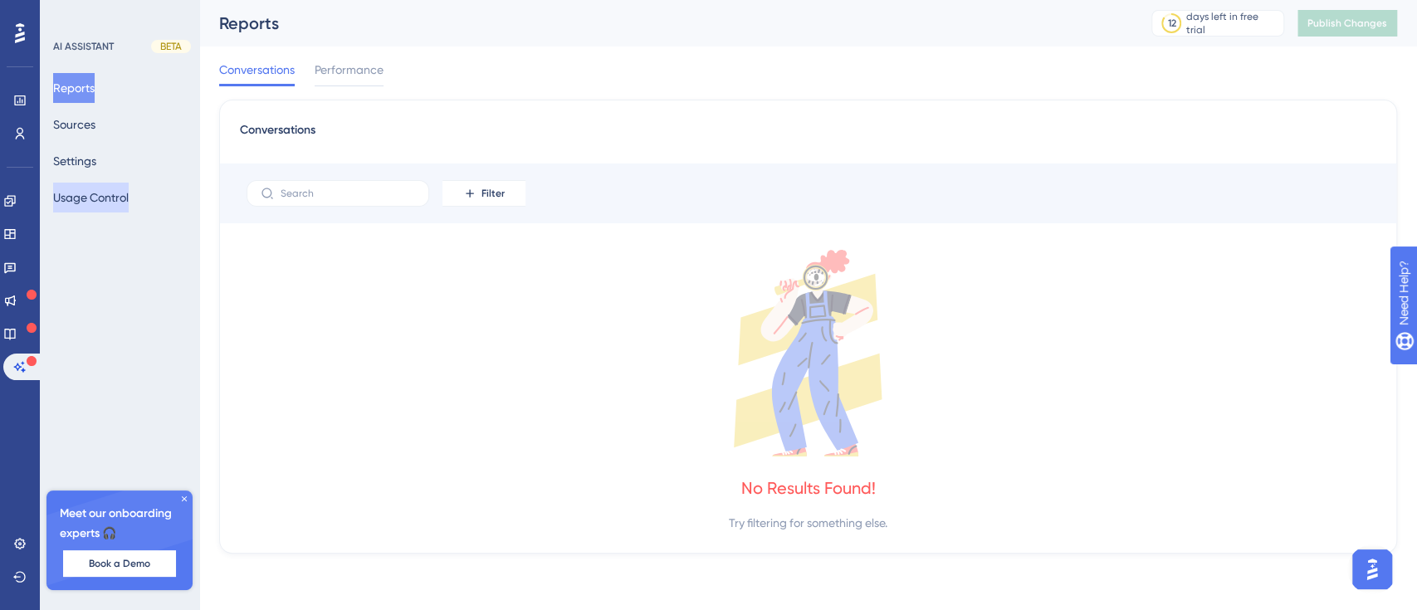
click at [118, 200] on button "Usage Control" at bounding box center [91, 198] width 76 height 30
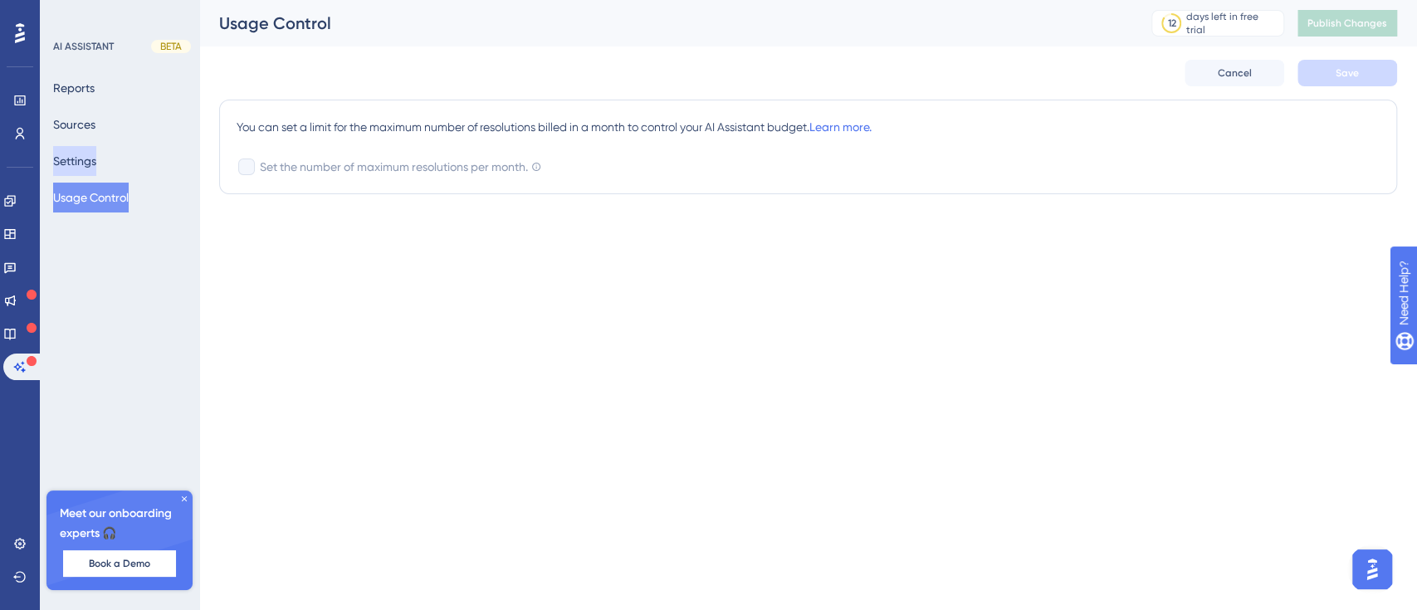
click at [96, 162] on button "Settings" at bounding box center [74, 161] width 43 height 30
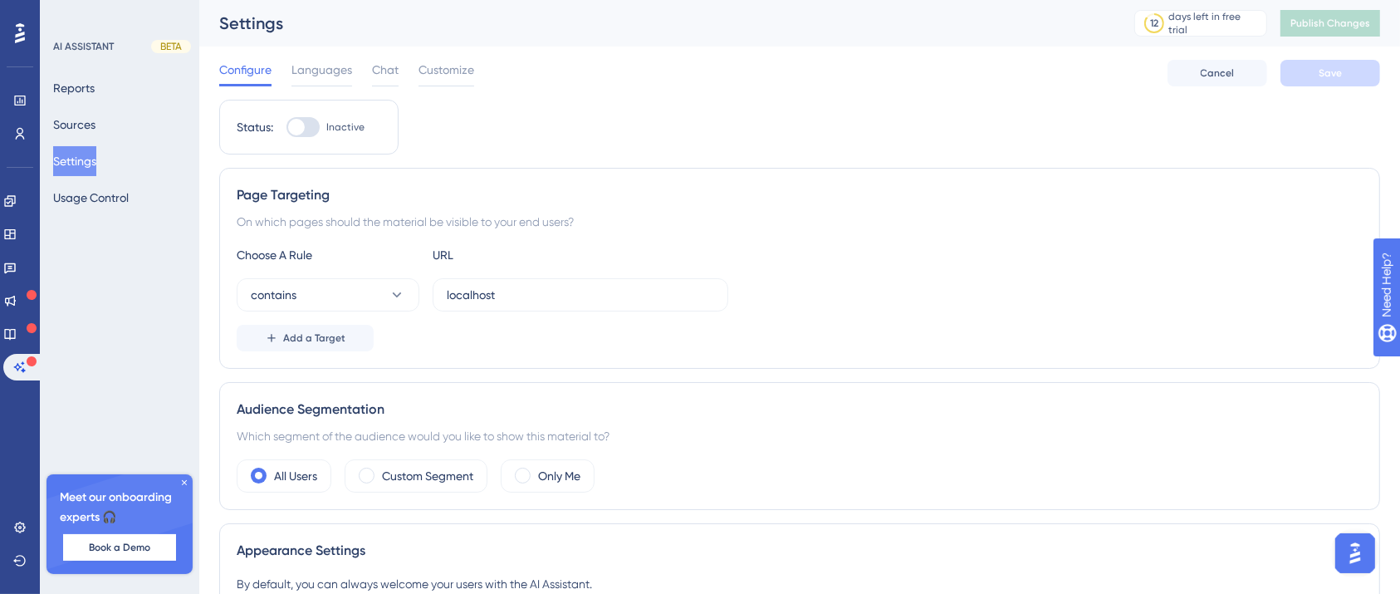
click at [1353, 545] on img "Open AI Assistant Launcher" at bounding box center [1354, 552] width 30 height 30
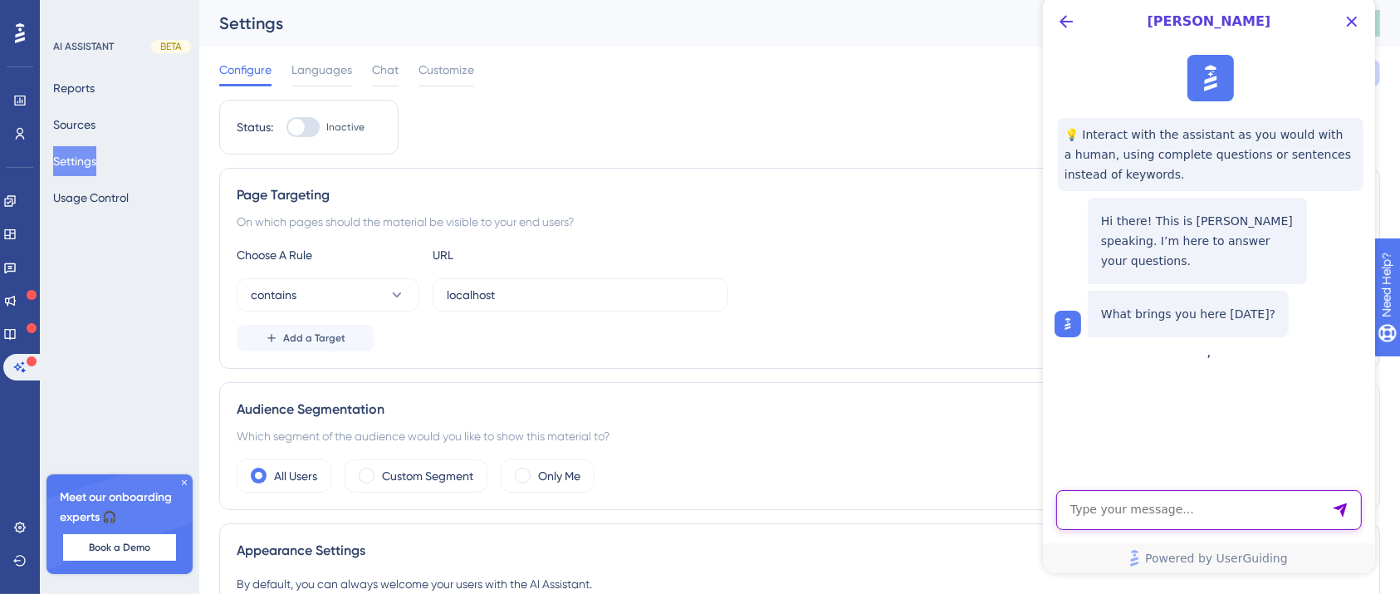
click at [1246, 505] on textarea "AI Assistant Text Input" at bounding box center [1208, 510] width 306 height 40
type textarea "h"
type textarea "do you have limit your aı chat bot?"
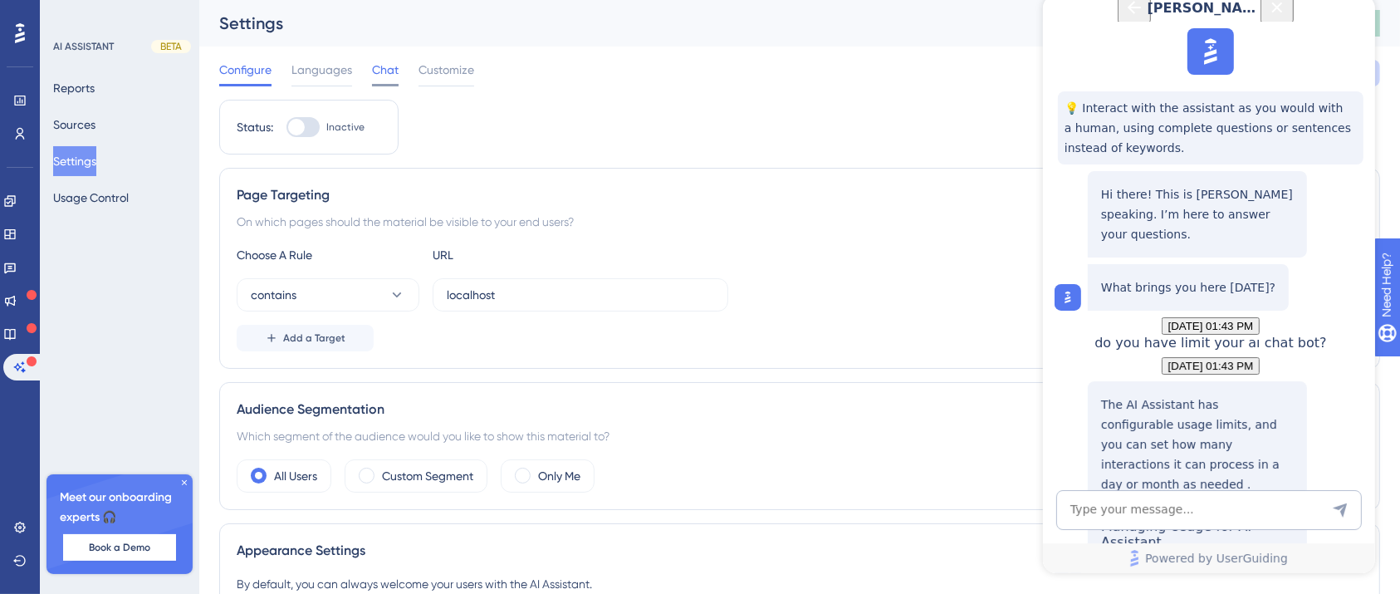
click at [374, 71] on span "Chat" at bounding box center [385, 70] width 27 height 20
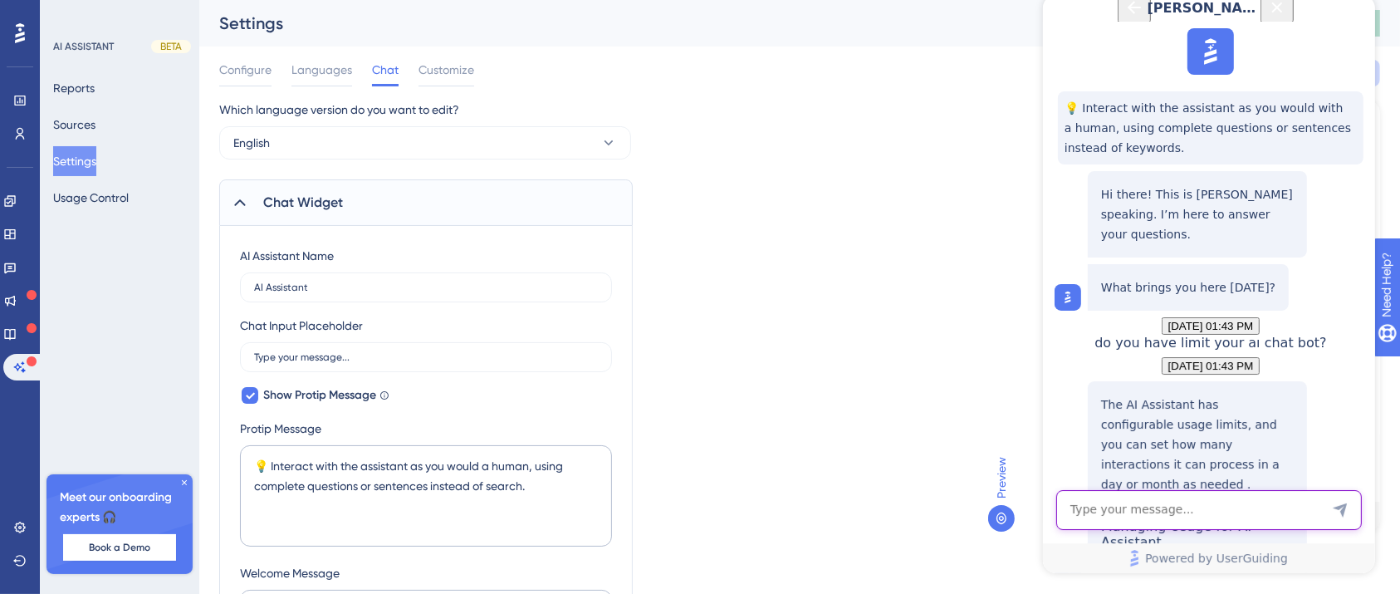
click at [1168, 505] on textarea "AI Assistant Text Input" at bounding box center [1208, 510] width 306 height 40
type textarea "beşiktaştan zinccirlikuya nasıl gideyim"
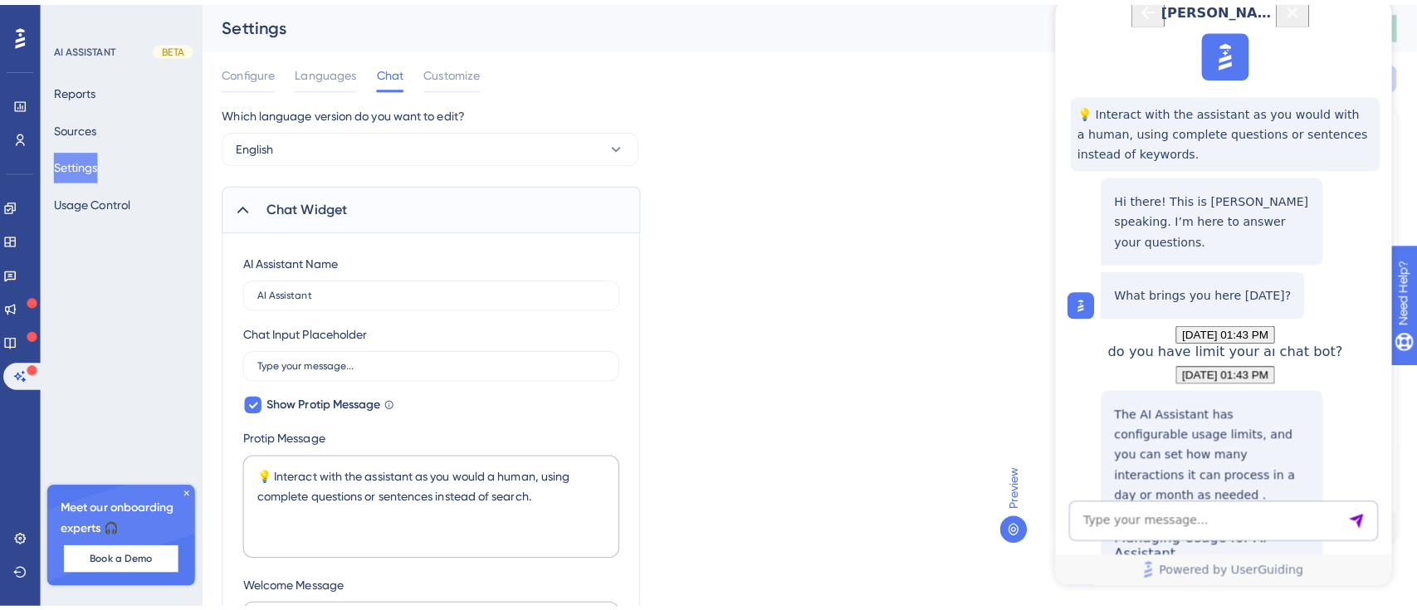
scroll to position [448, 0]
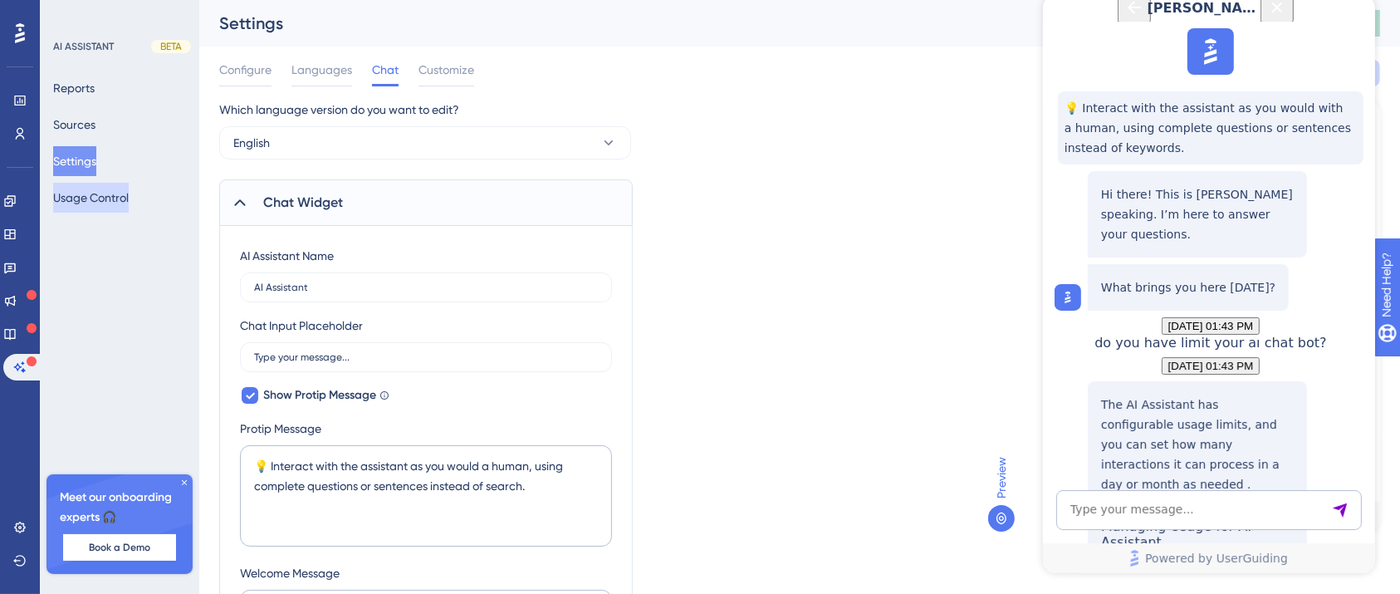
click at [129, 188] on button "Usage Control" at bounding box center [91, 198] width 76 height 30
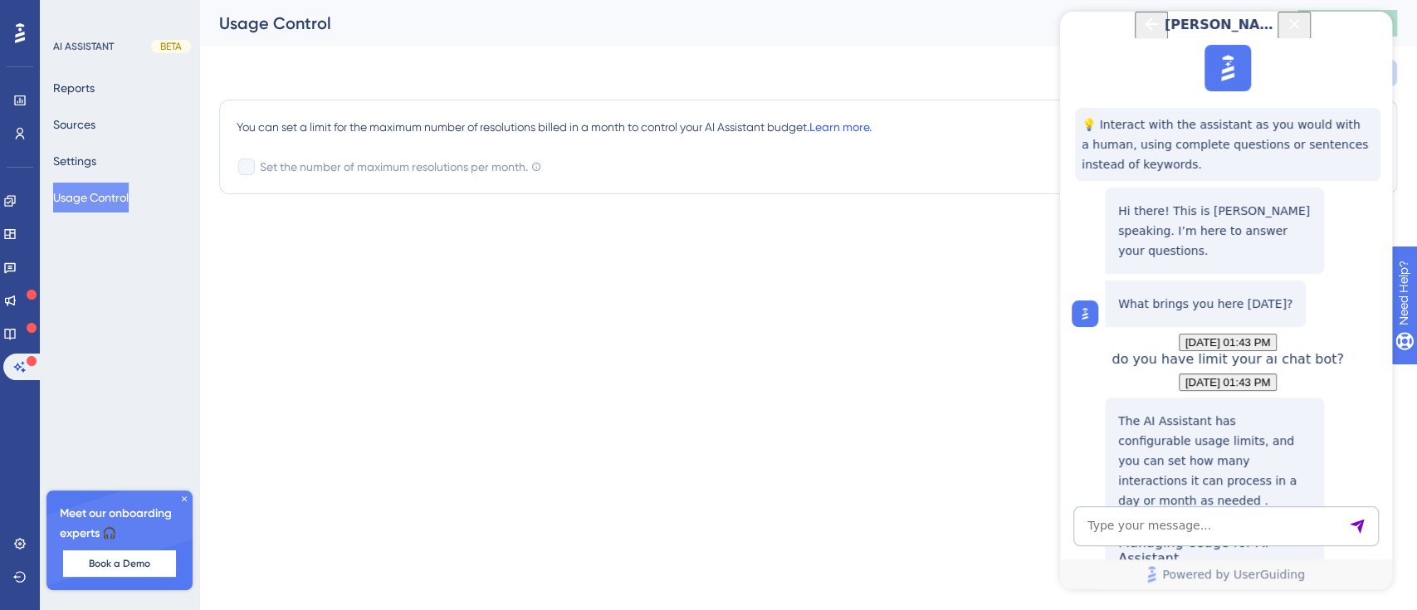
click at [856, 121] on link "Learn more." at bounding box center [841, 126] width 62 height 13
click at [17, 223] on link at bounding box center [9, 234] width 13 height 27
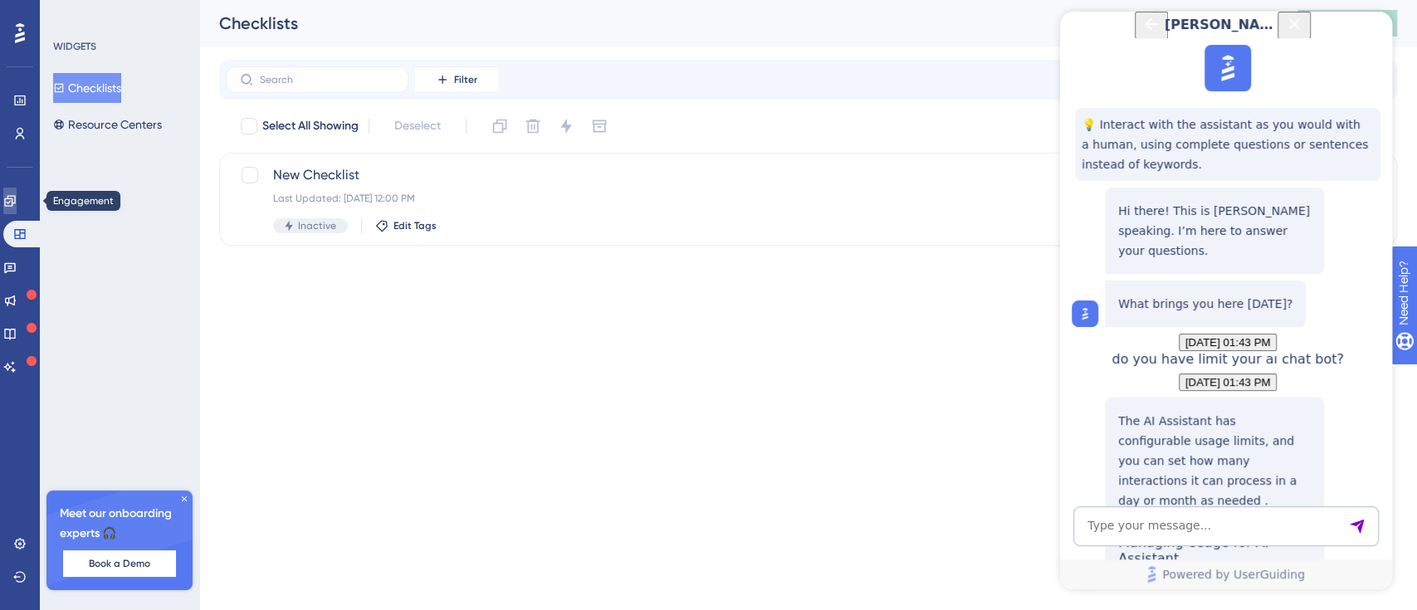
click at [15, 203] on icon at bounding box center [9, 200] width 11 height 11
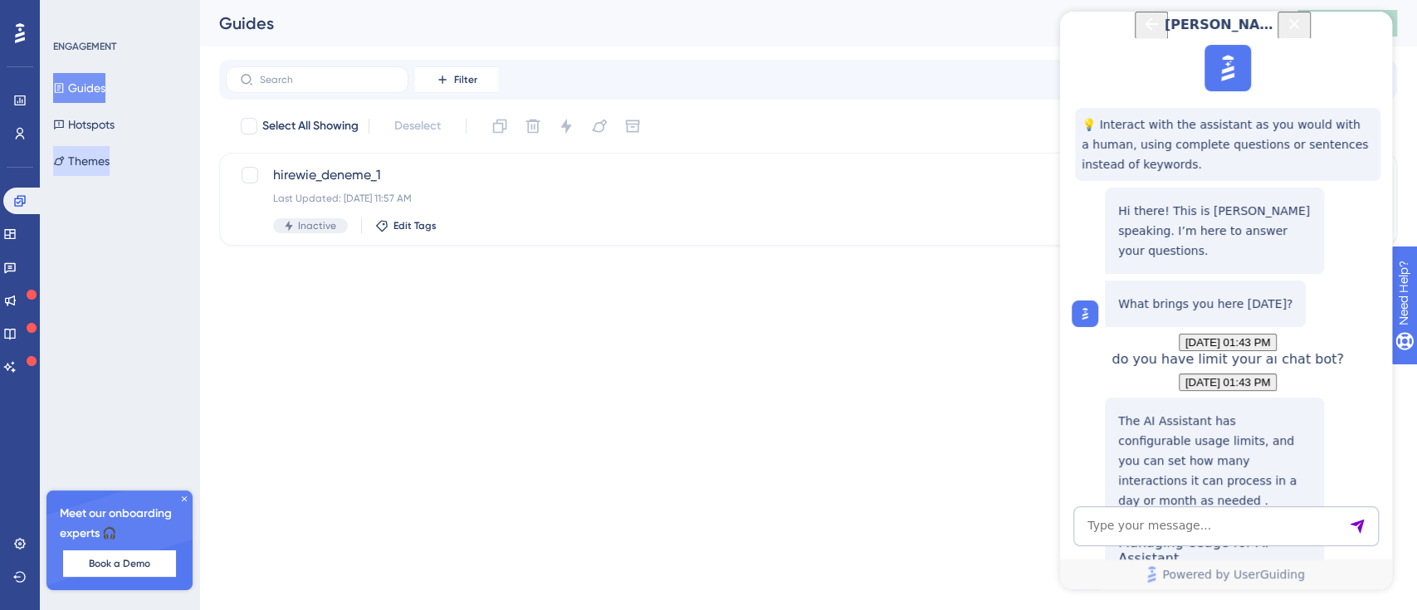
click at [96, 161] on button "Themes" at bounding box center [81, 161] width 56 height 30
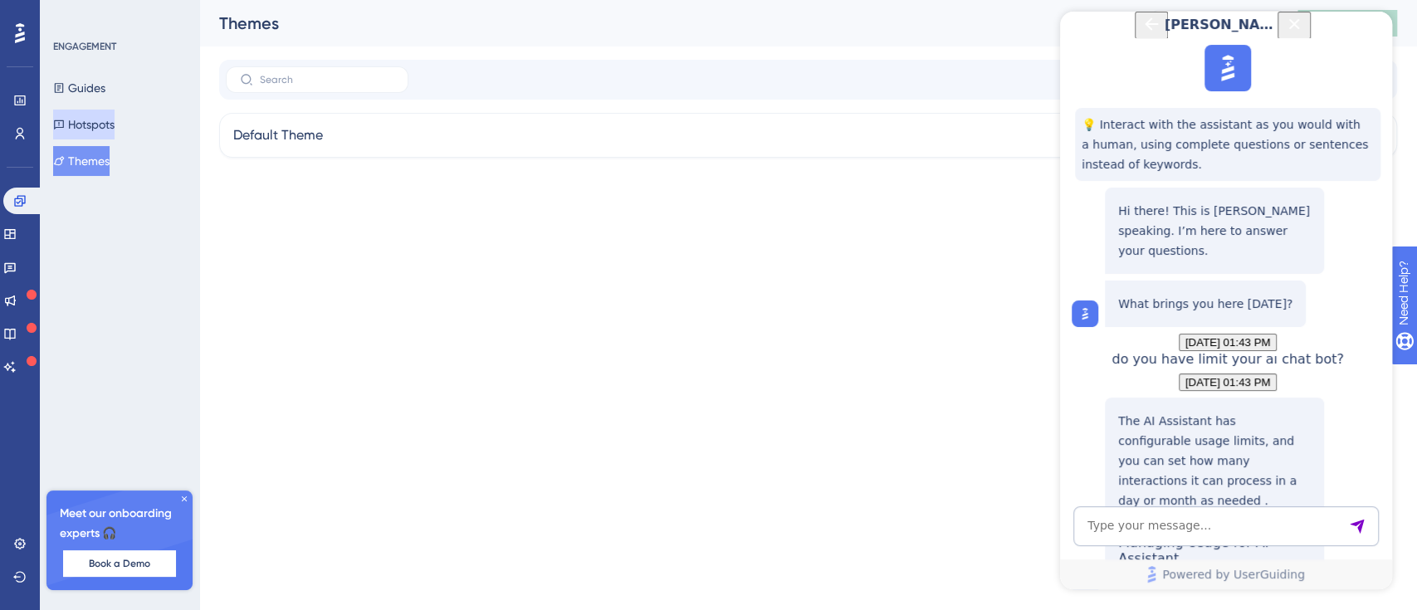
click at [115, 122] on button "Hotspots" at bounding box center [83, 125] width 61 height 30
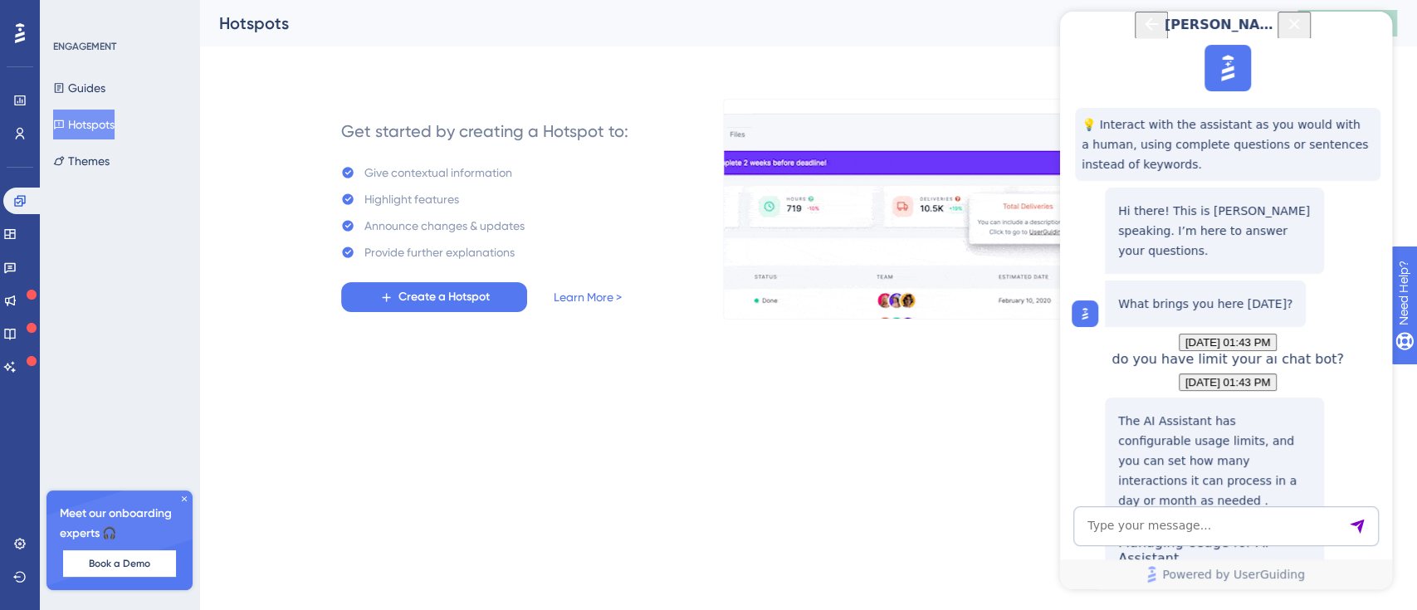
click at [1304, 34] on icon "Close Button" at bounding box center [1294, 24] width 20 height 20
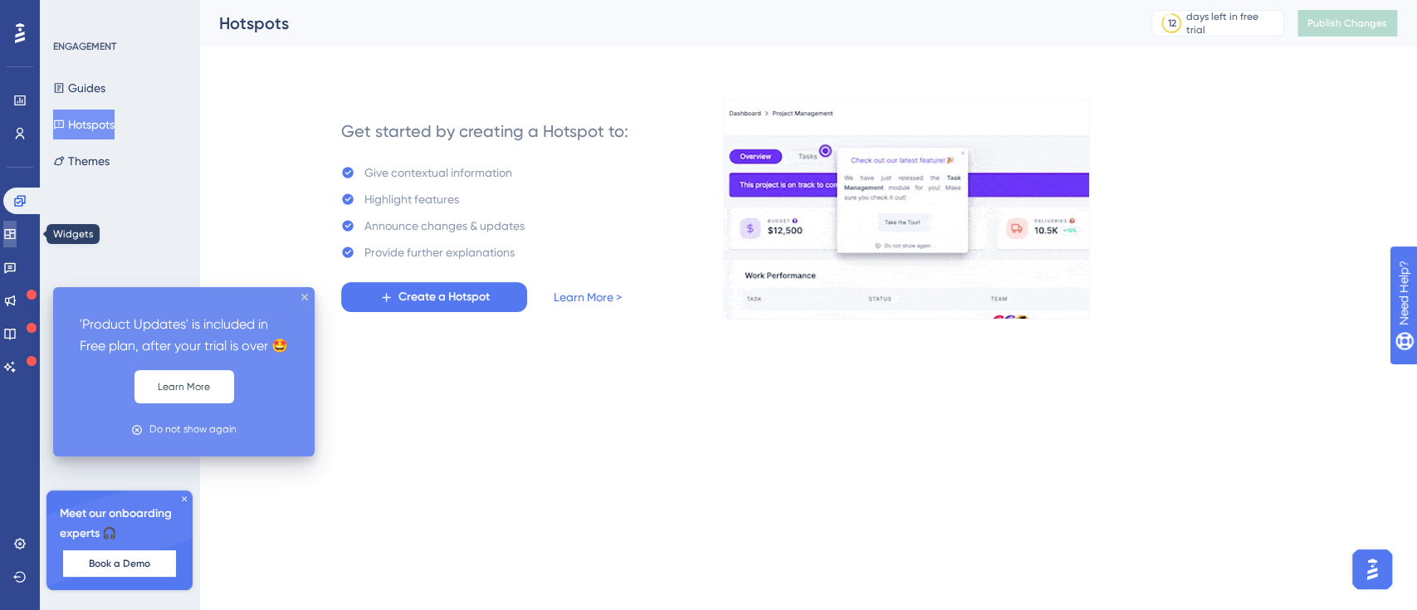
click at [17, 228] on icon at bounding box center [9, 234] width 13 height 13
